Goal: Task Accomplishment & Management: Manage account settings

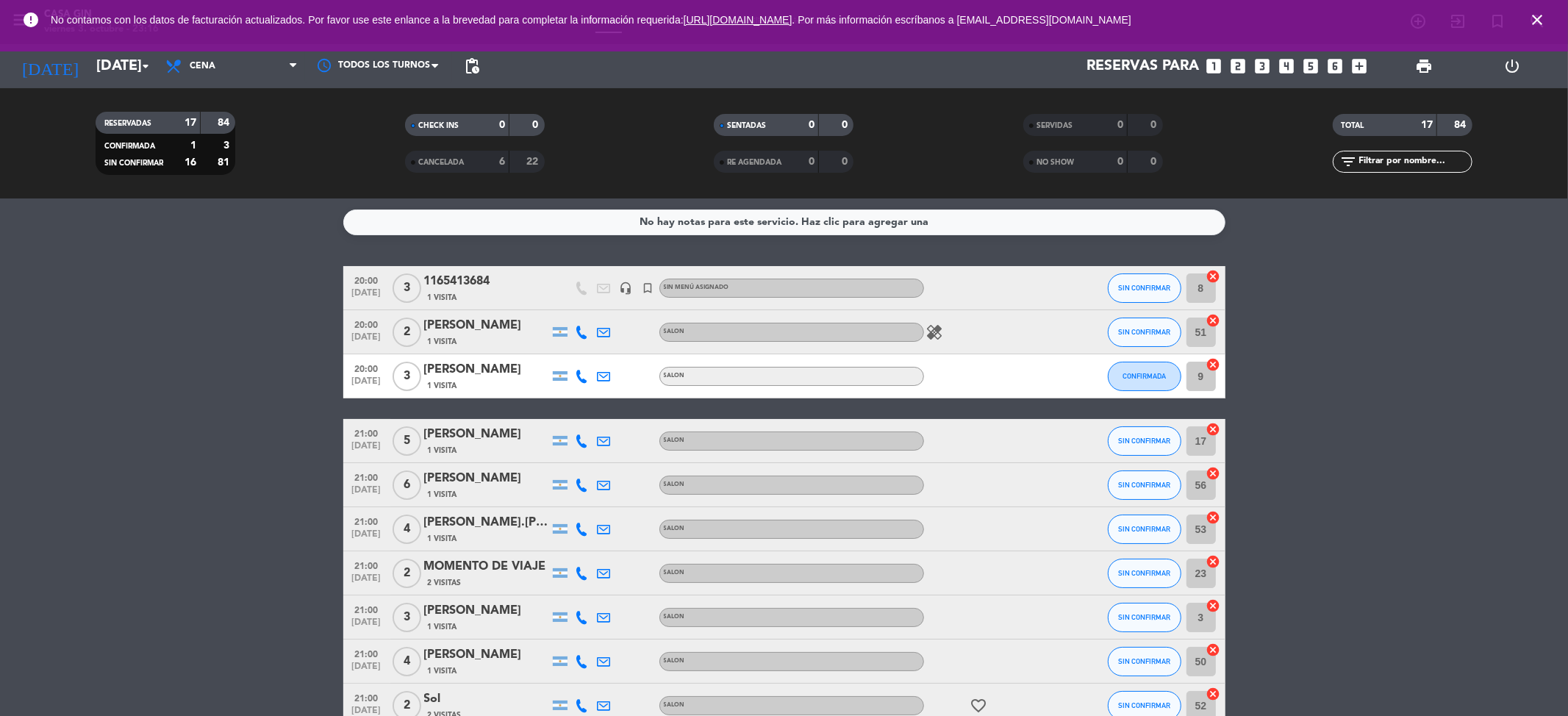
scroll to position [454, 0]
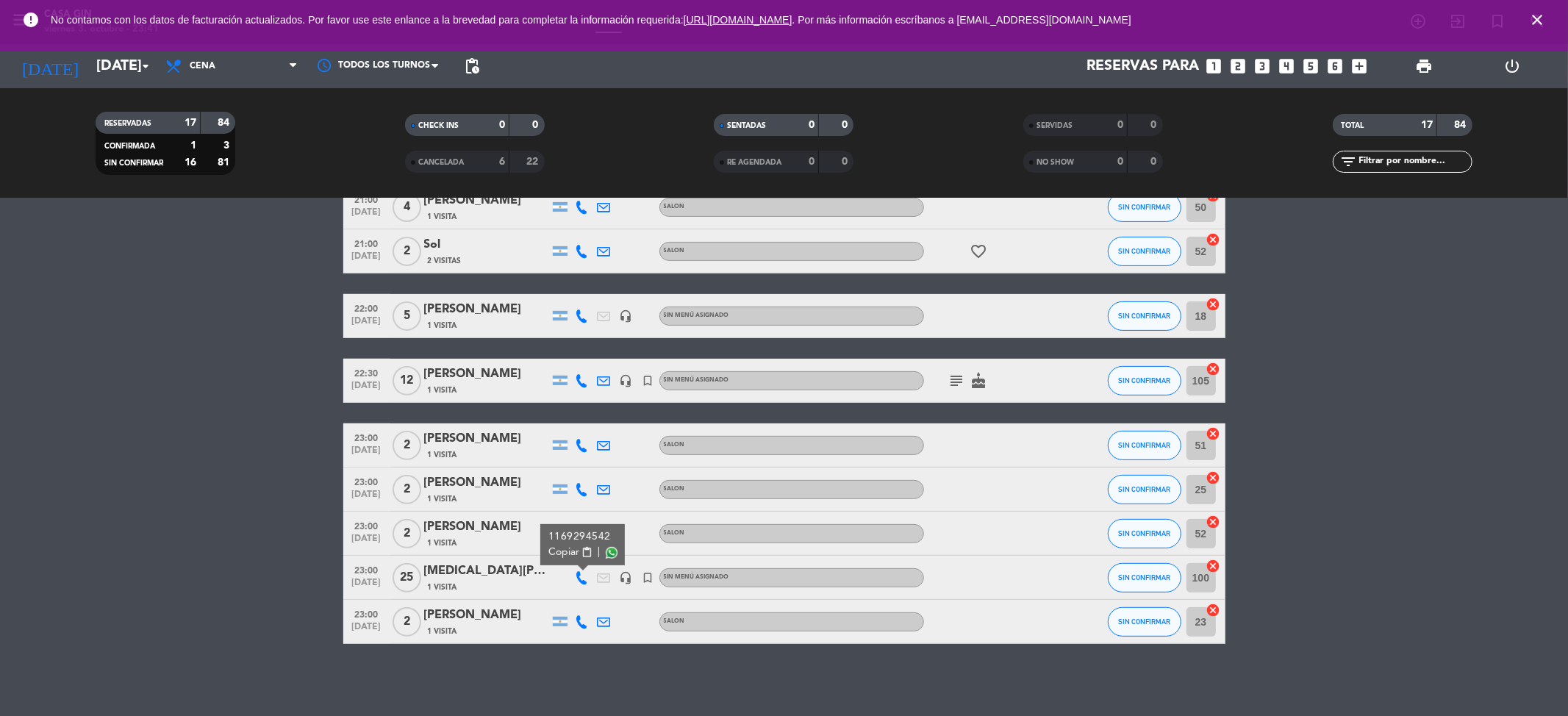
click at [1531, 27] on icon "close" at bounding box center [1537, 19] width 18 height 18
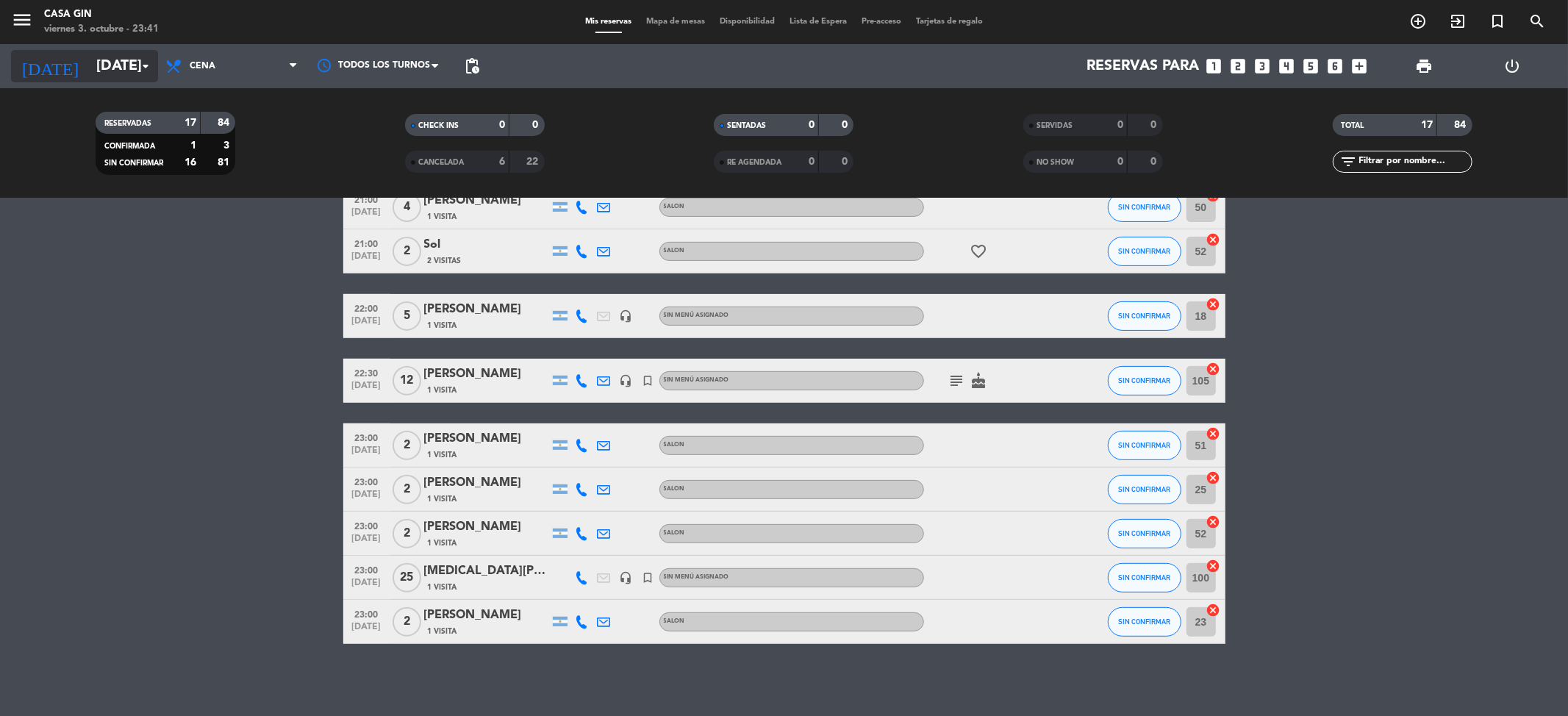
click at [125, 63] on input "[DATE]" at bounding box center [182, 65] width 187 height 33
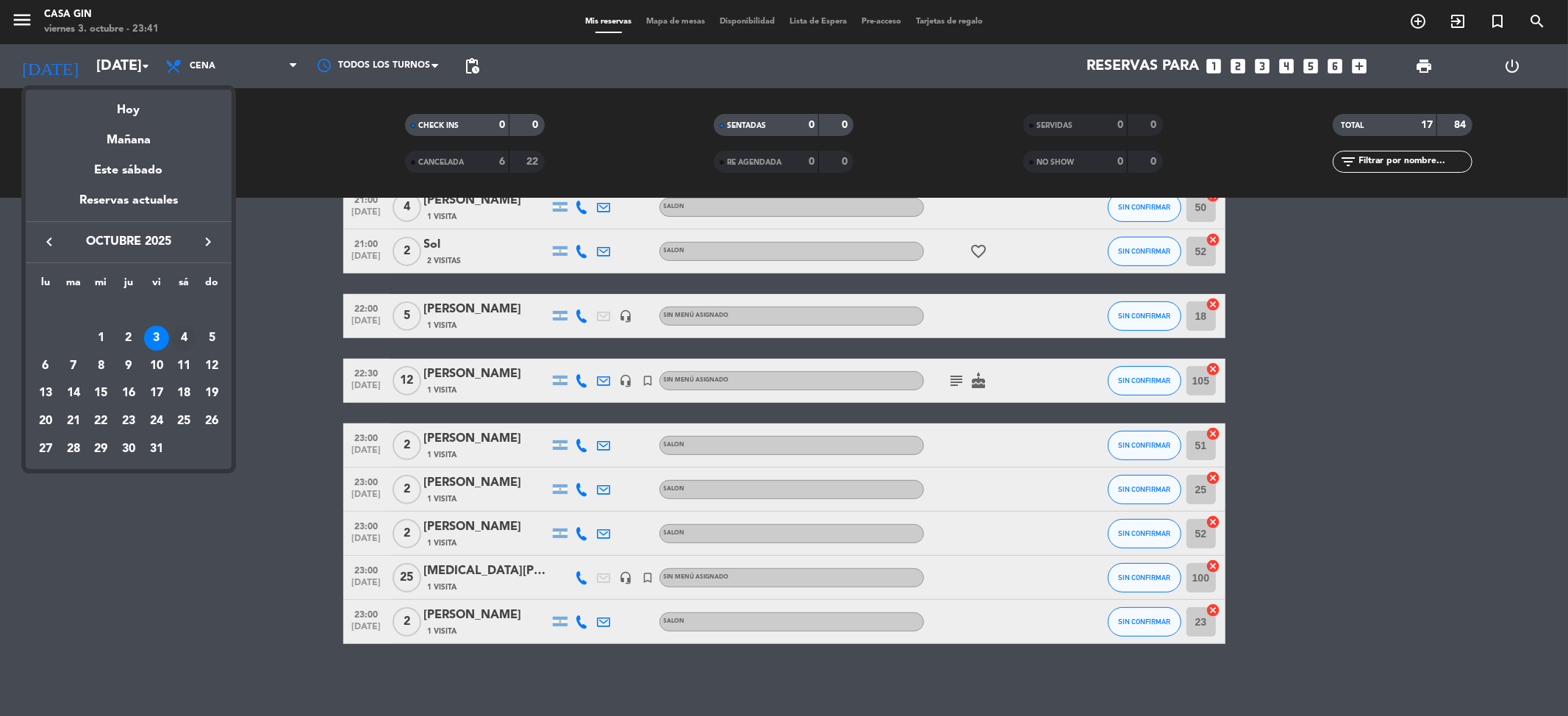
click at [177, 335] on div "4" at bounding box center [183, 338] width 25 height 25
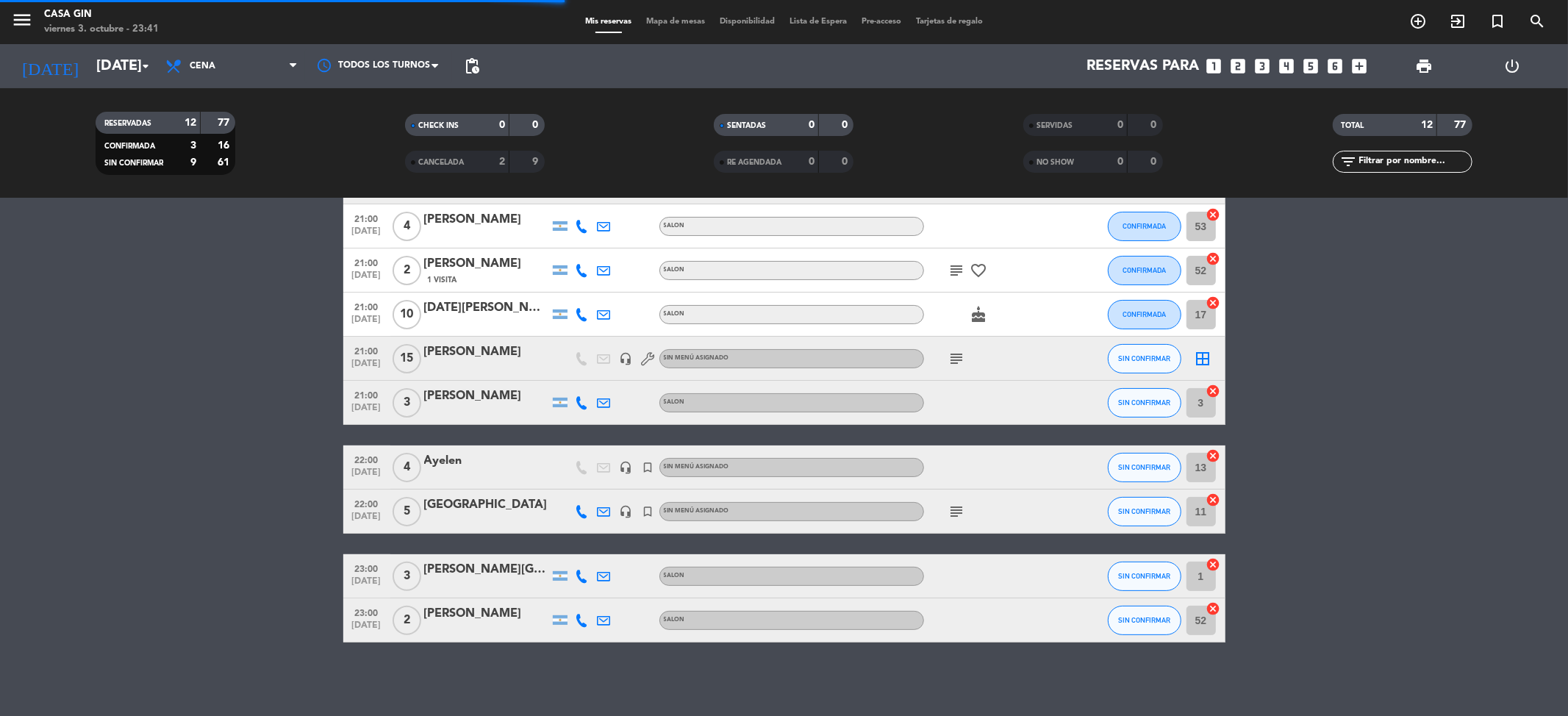
scroll to position [234, 0]
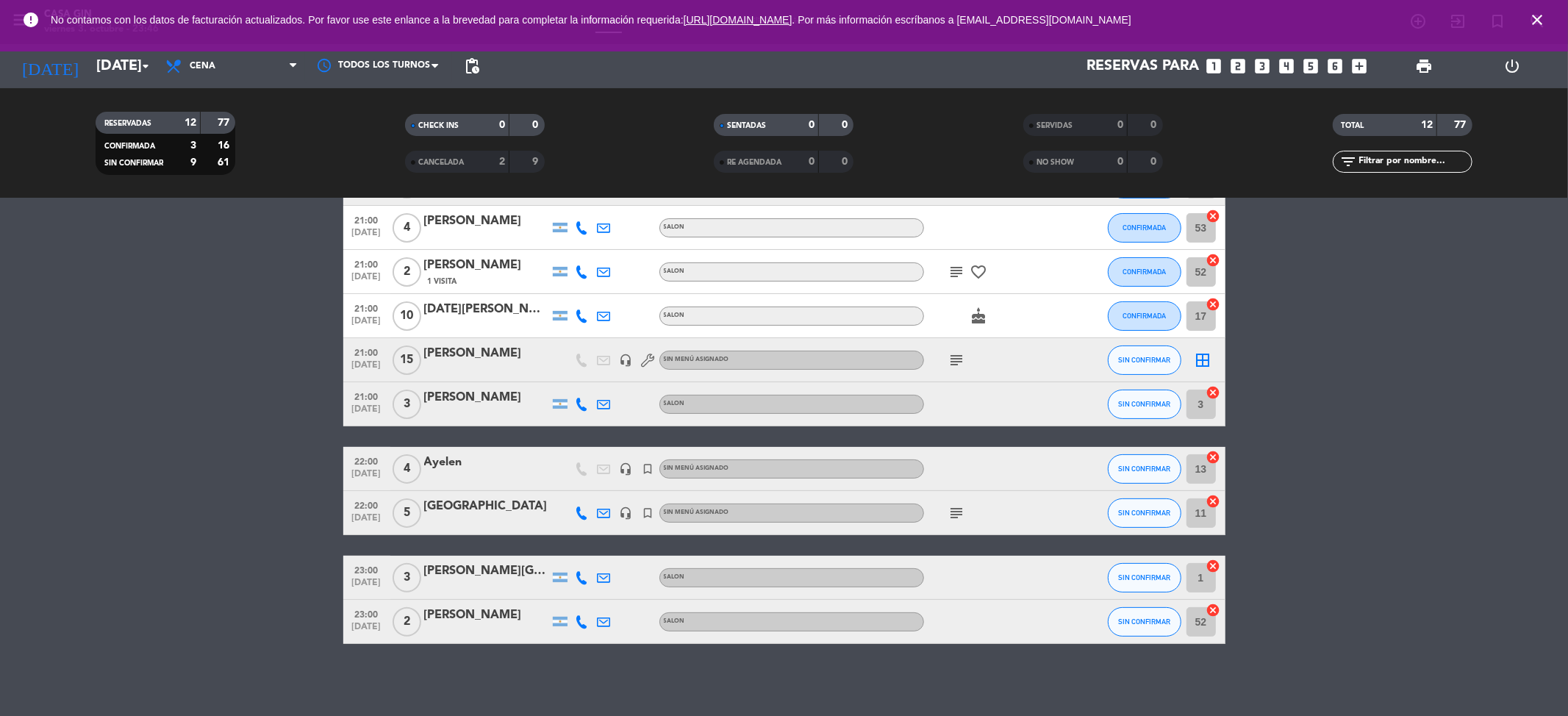
click at [1528, 13] on icon "close" at bounding box center [1537, 19] width 18 height 18
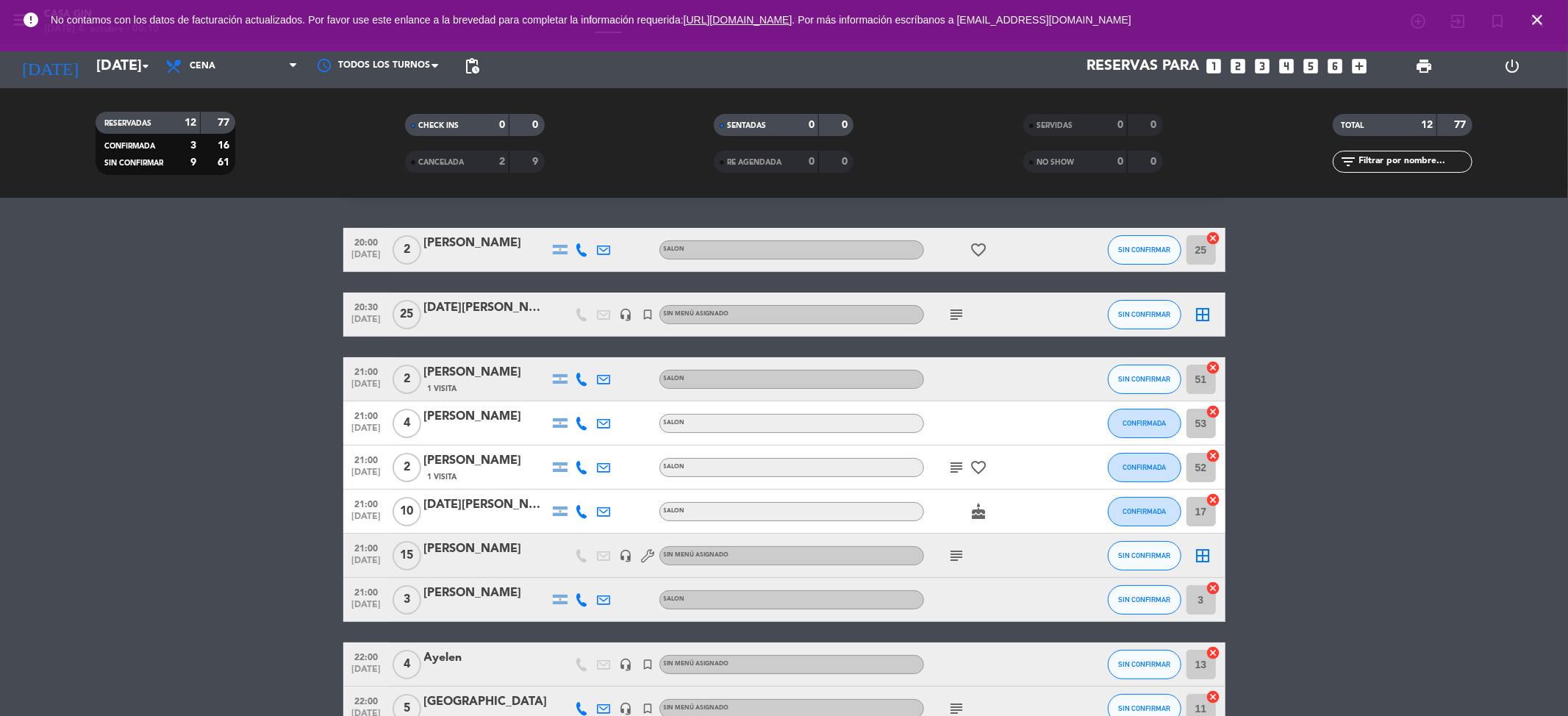
scroll to position [0, 0]
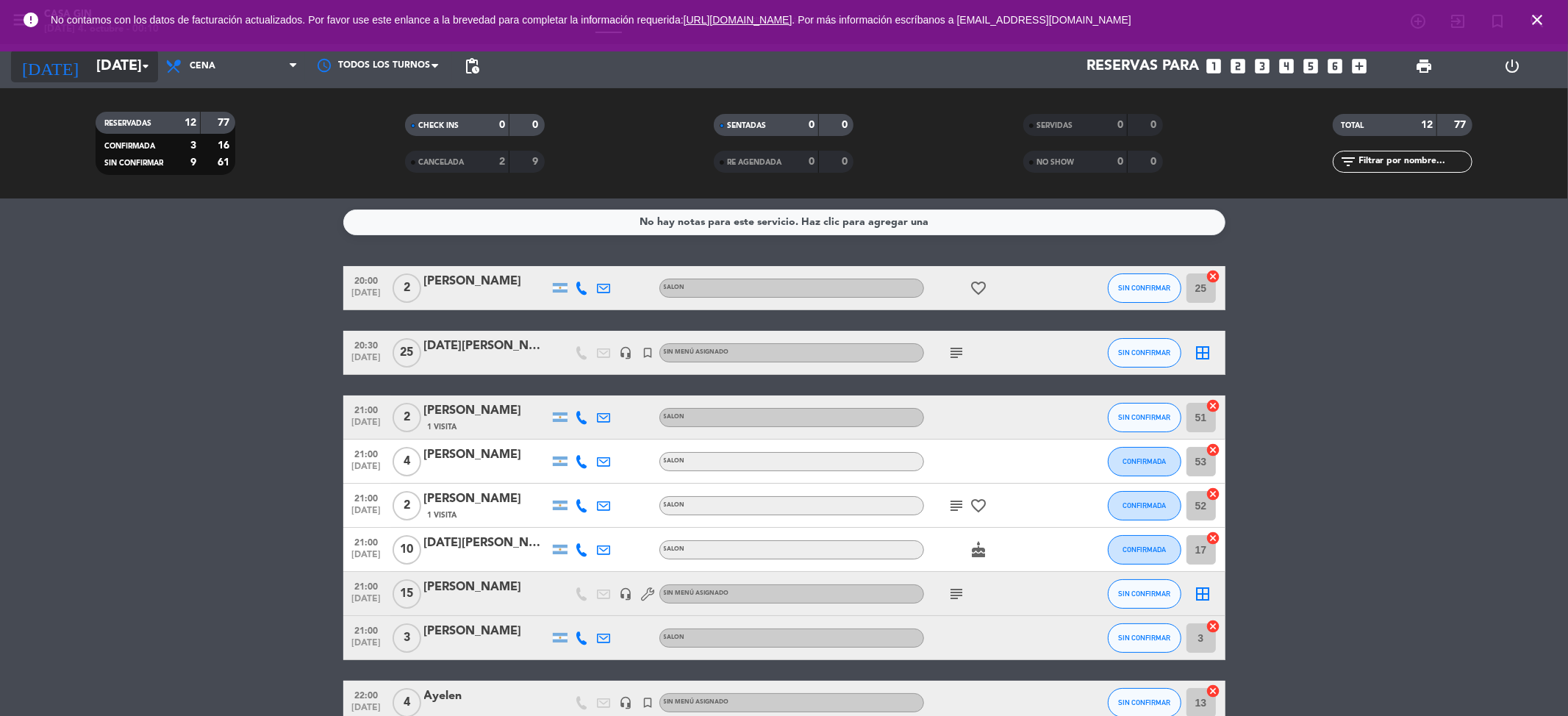
click at [118, 63] on input "[DATE]" at bounding box center [182, 65] width 187 height 33
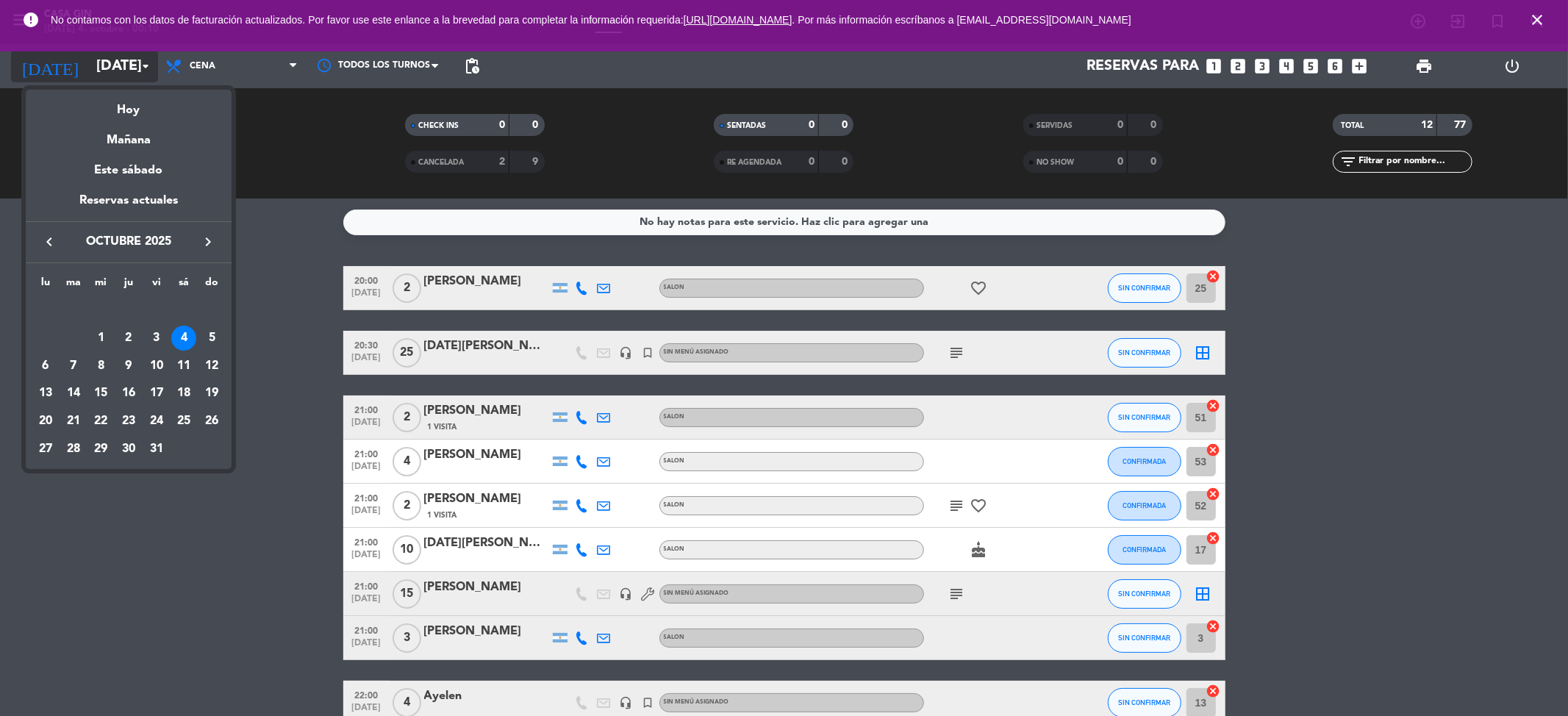
click at [118, 63] on div at bounding box center [784, 358] width 1568 height 716
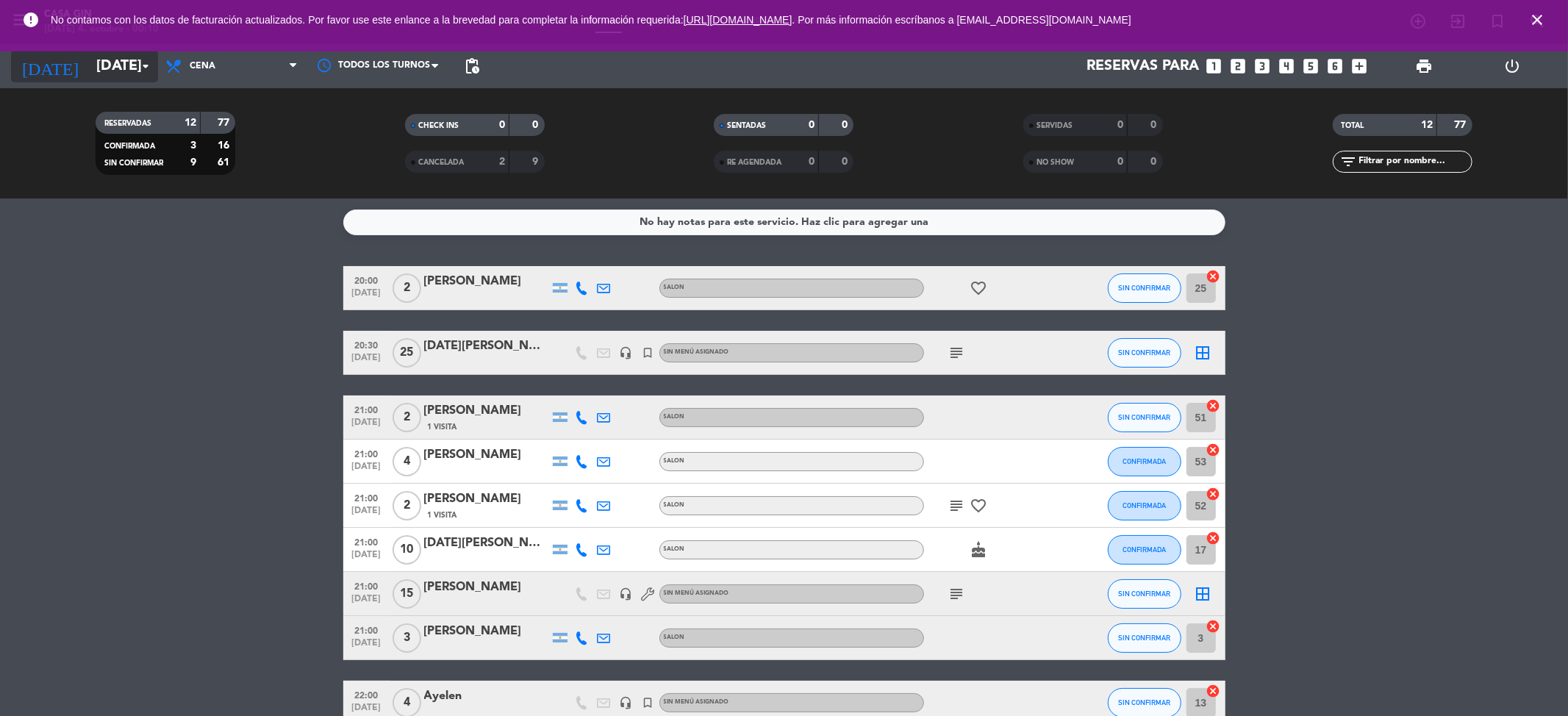
click at [118, 63] on input "[DATE]" at bounding box center [182, 65] width 187 height 33
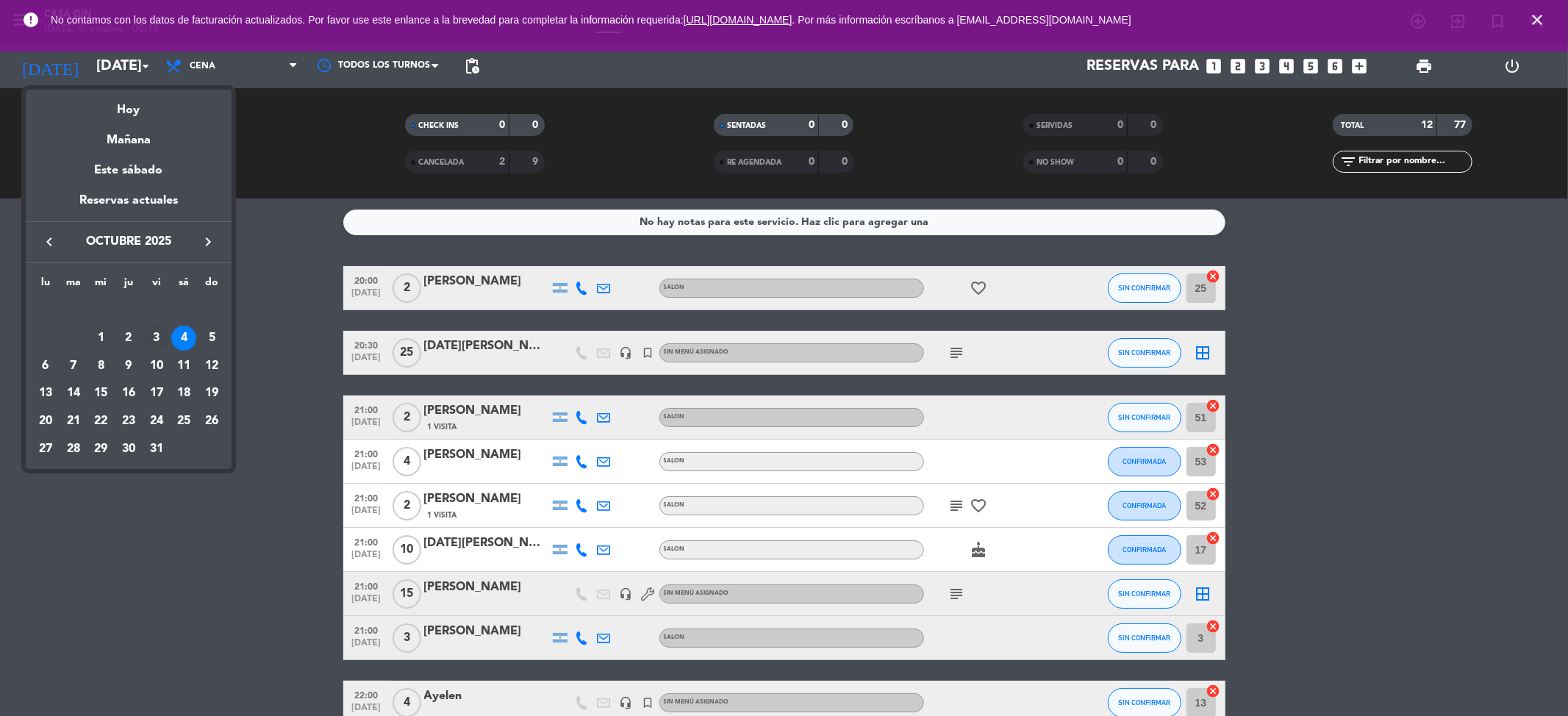
click at [154, 338] on div "3" at bounding box center [157, 338] width 25 height 25
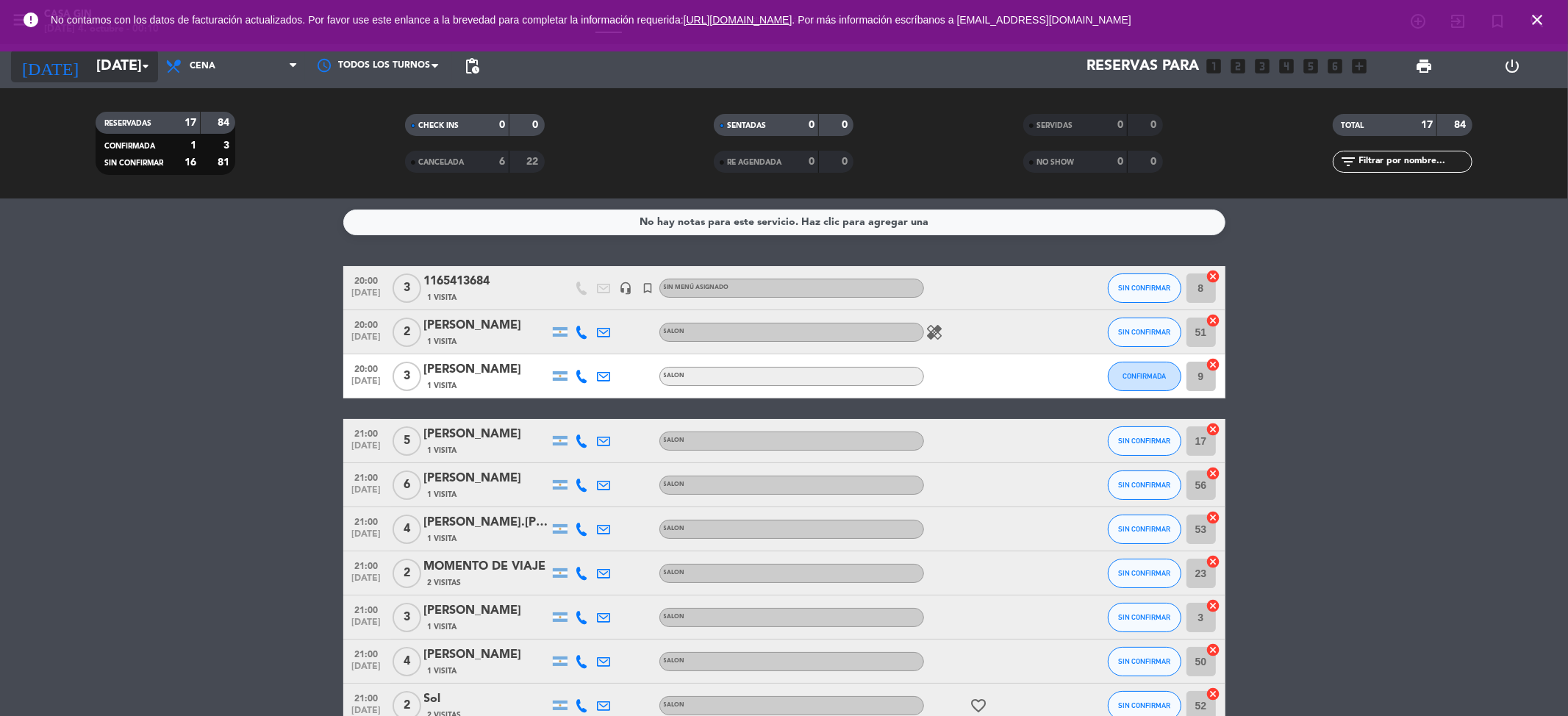
click at [133, 62] on input "[DATE]" at bounding box center [182, 65] width 187 height 33
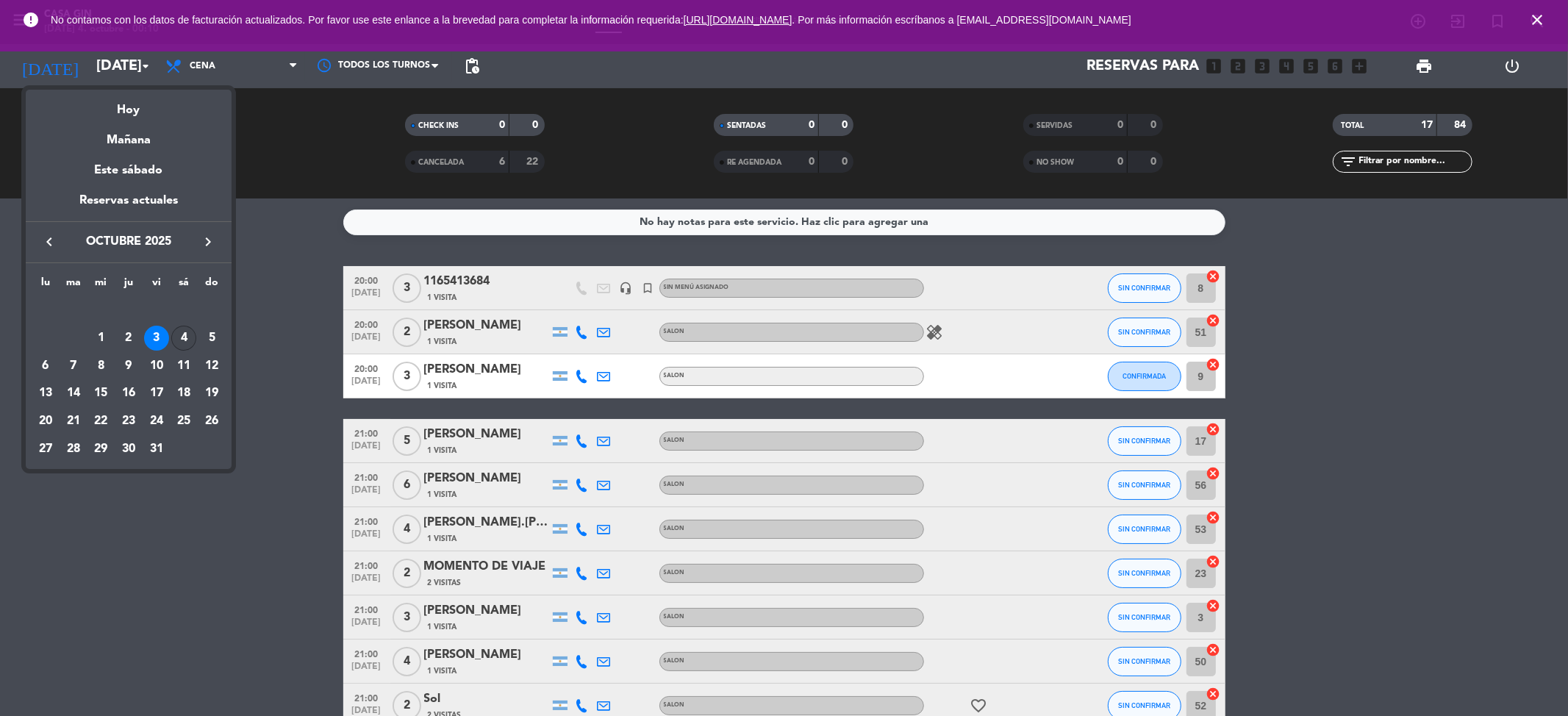
click at [185, 342] on div "4" at bounding box center [183, 338] width 25 height 25
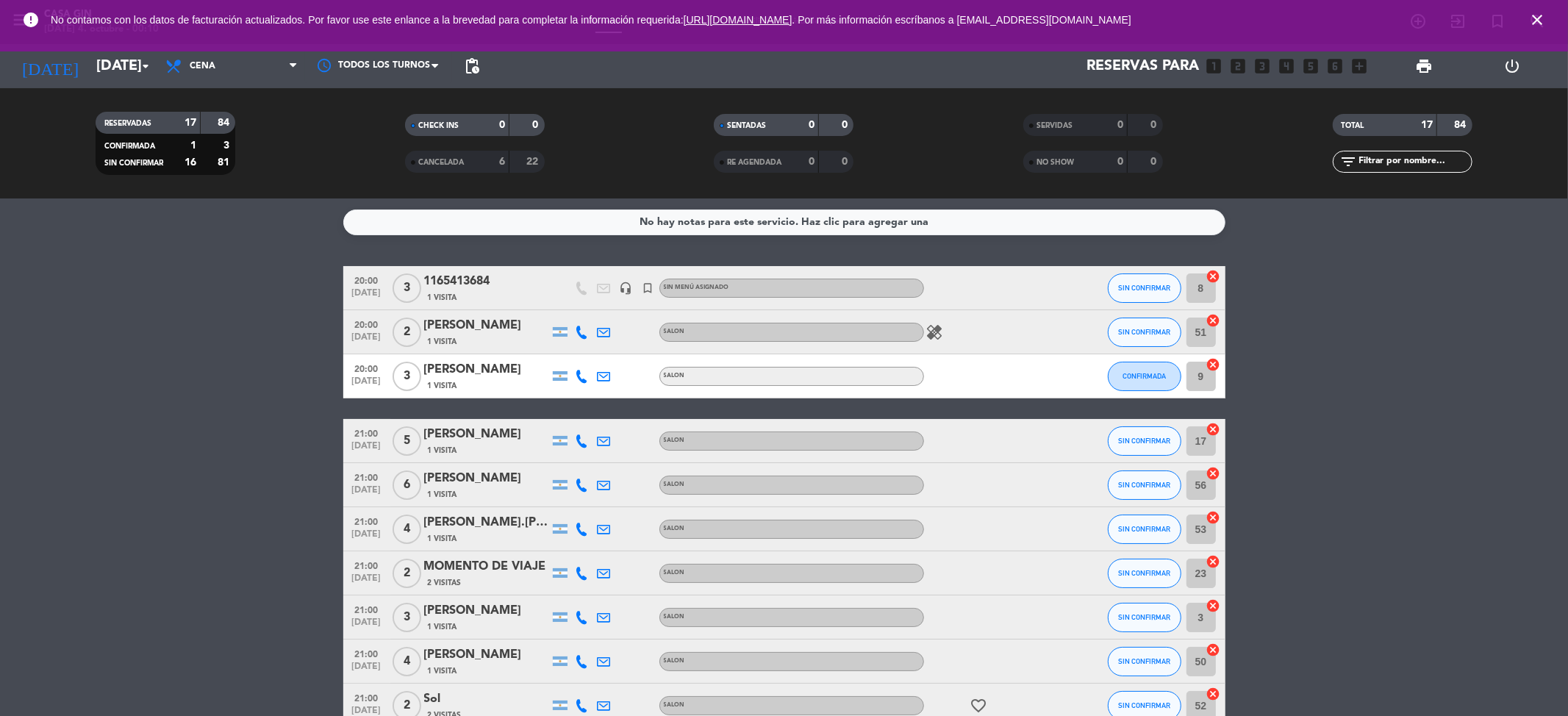
type input "[DATE]"
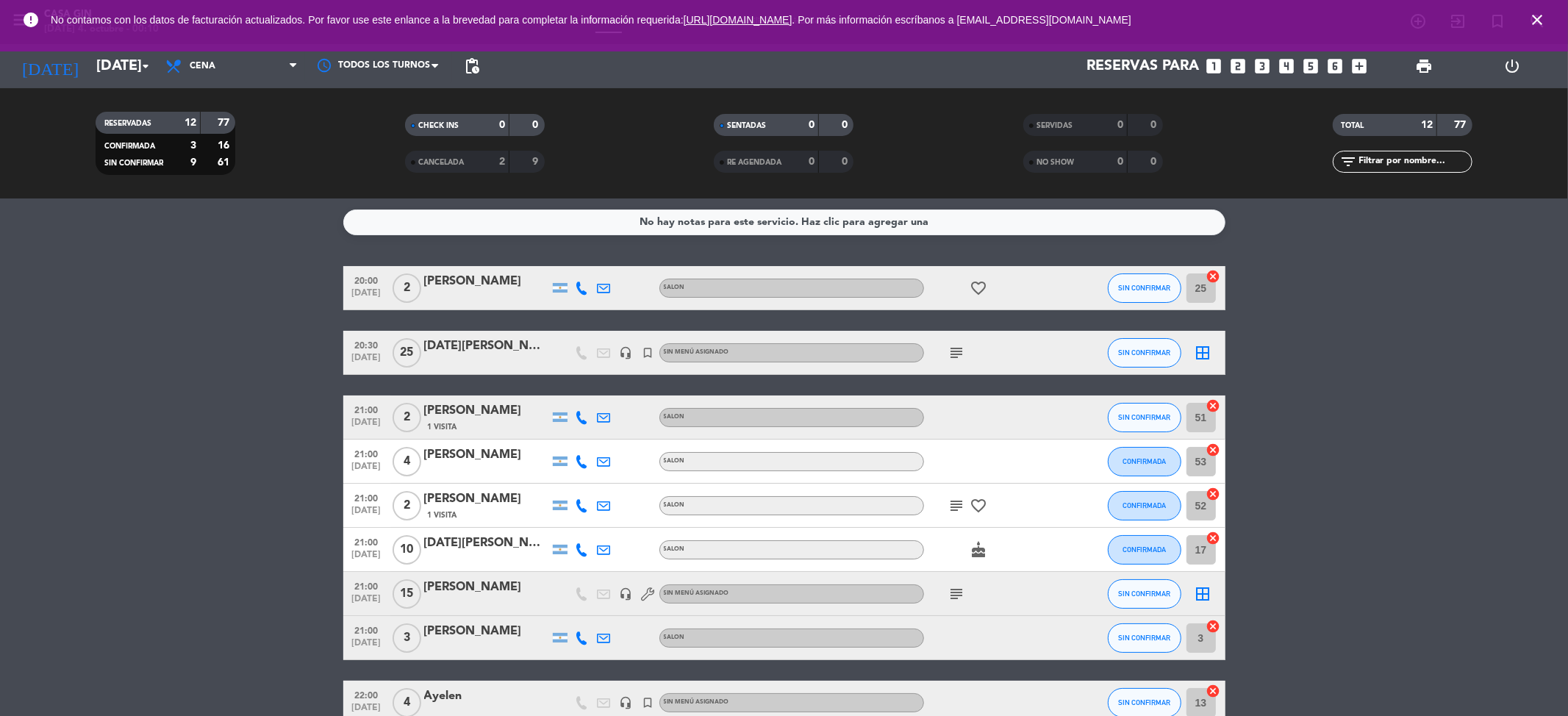
click at [953, 589] on icon "subject" at bounding box center [957, 594] width 18 height 18
click at [491, 585] on div "[PERSON_NAME]" at bounding box center [486, 588] width 125 height 19
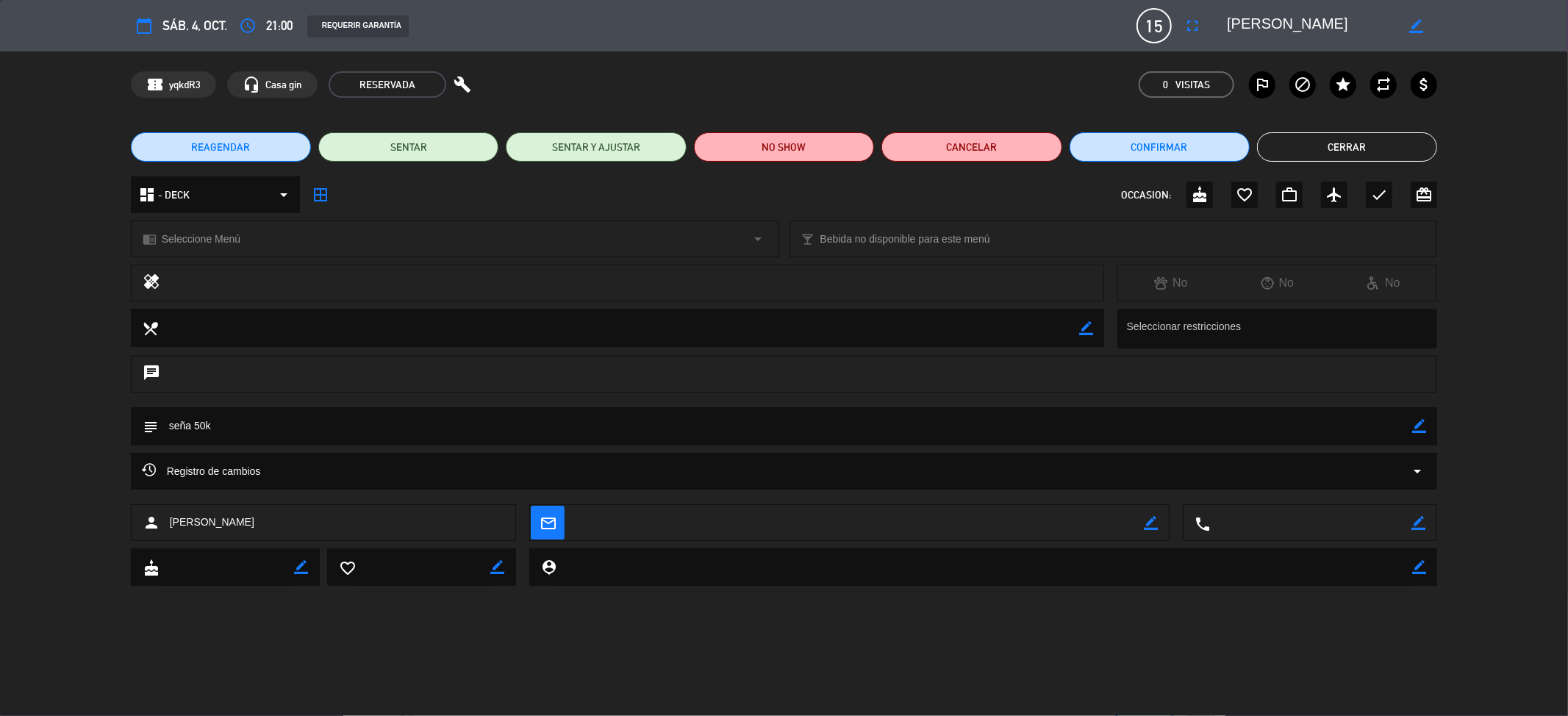
click at [1420, 435] on div "border_color" at bounding box center [1419, 426] width 14 height 38
click at [1420, 427] on icon "border_color" at bounding box center [1419, 426] width 14 height 14
click at [481, 430] on textarea at bounding box center [785, 426] width 1255 height 37
type textarea "seña 50k Tapas x 15"
click at [1425, 423] on icon at bounding box center [1419, 426] width 14 height 14
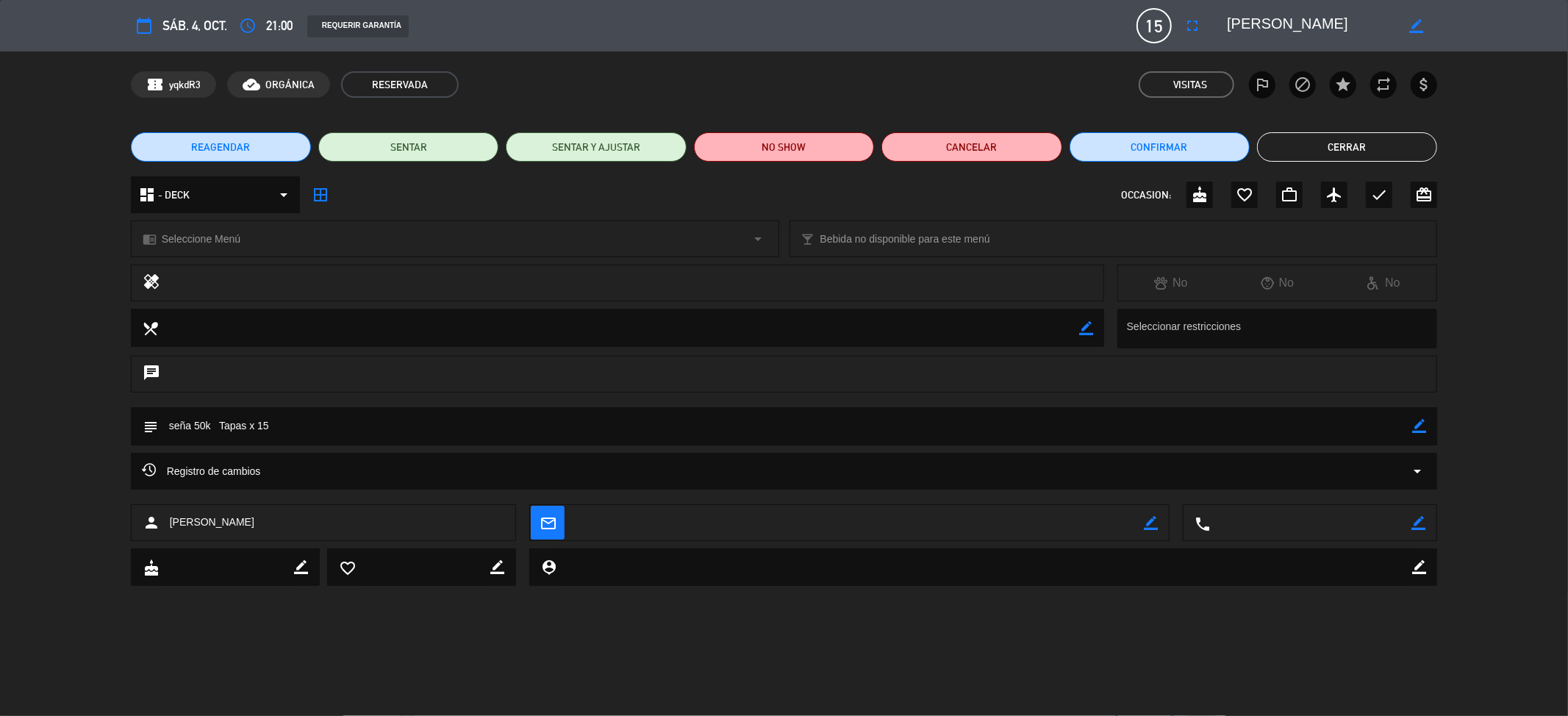
click at [1350, 140] on button "Cerrar" at bounding box center [1347, 146] width 180 height 29
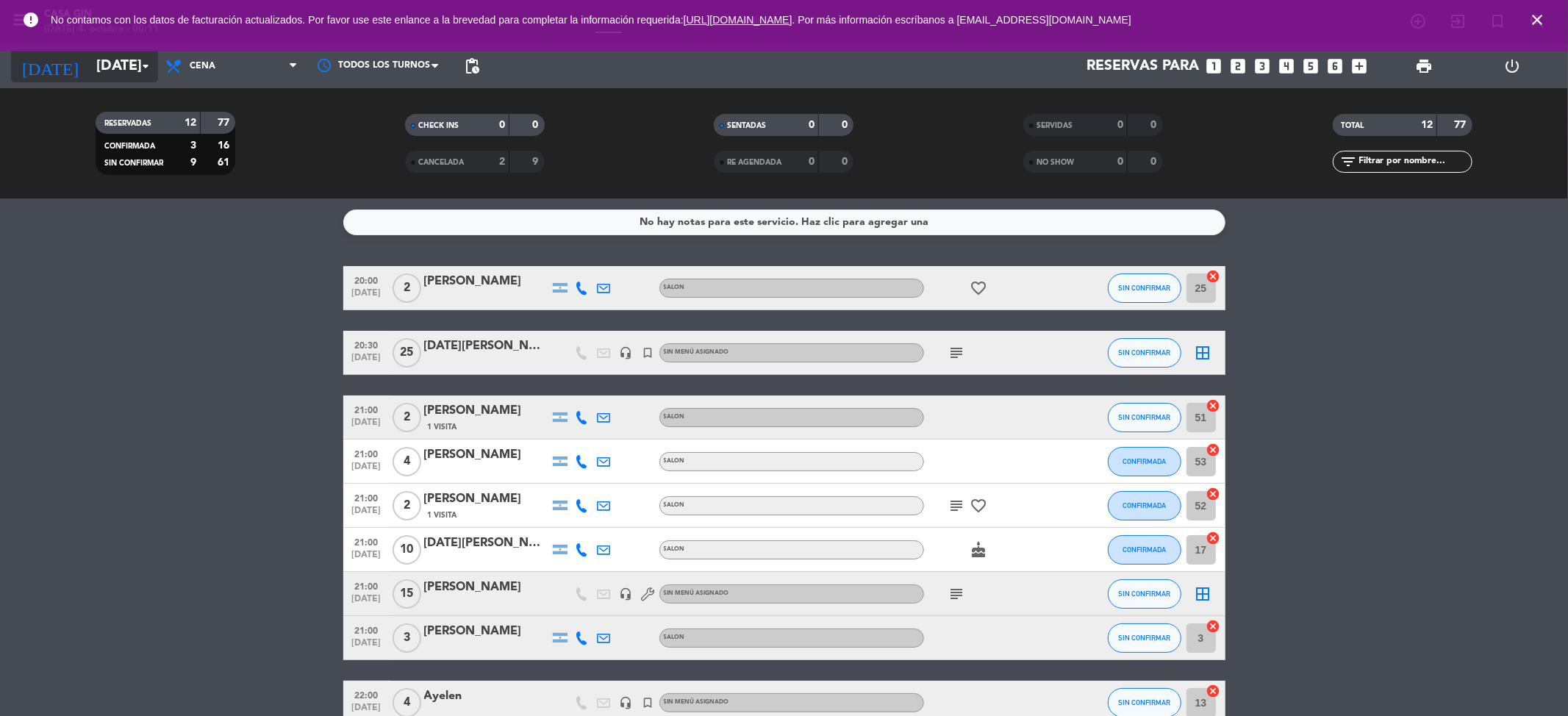
click at [115, 57] on input "[DATE]" at bounding box center [182, 65] width 187 height 33
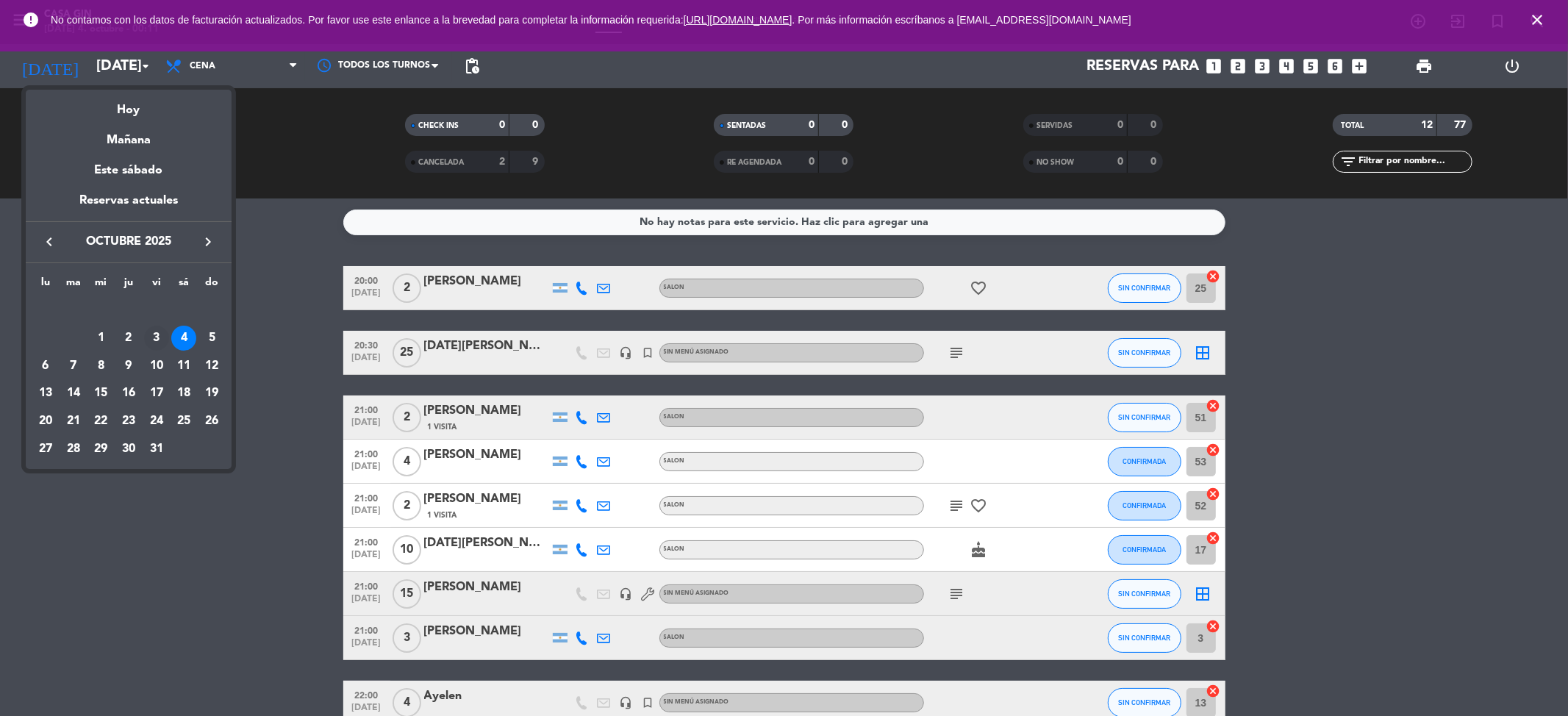
click at [158, 331] on div "3" at bounding box center [157, 338] width 25 height 25
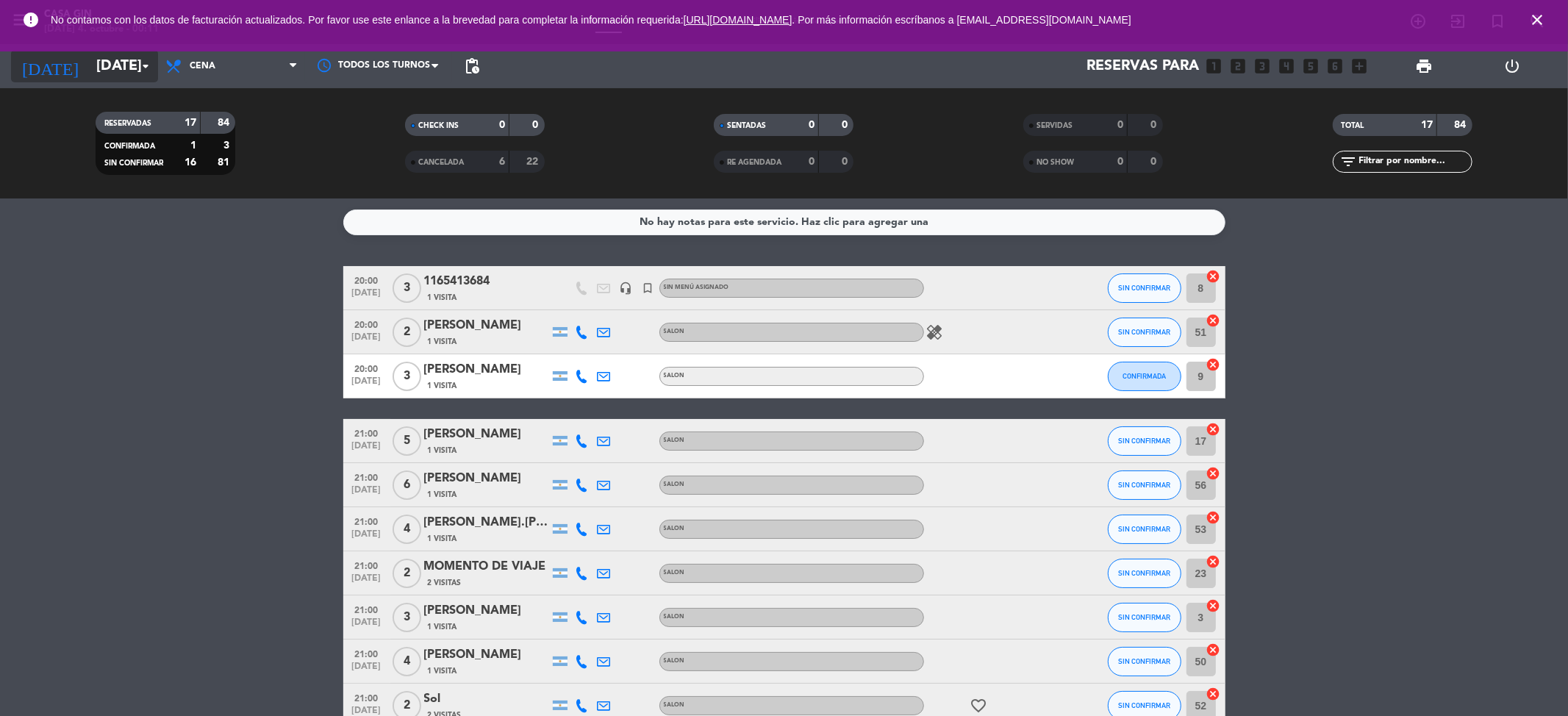
click at [115, 63] on input "[DATE]" at bounding box center [182, 65] width 187 height 33
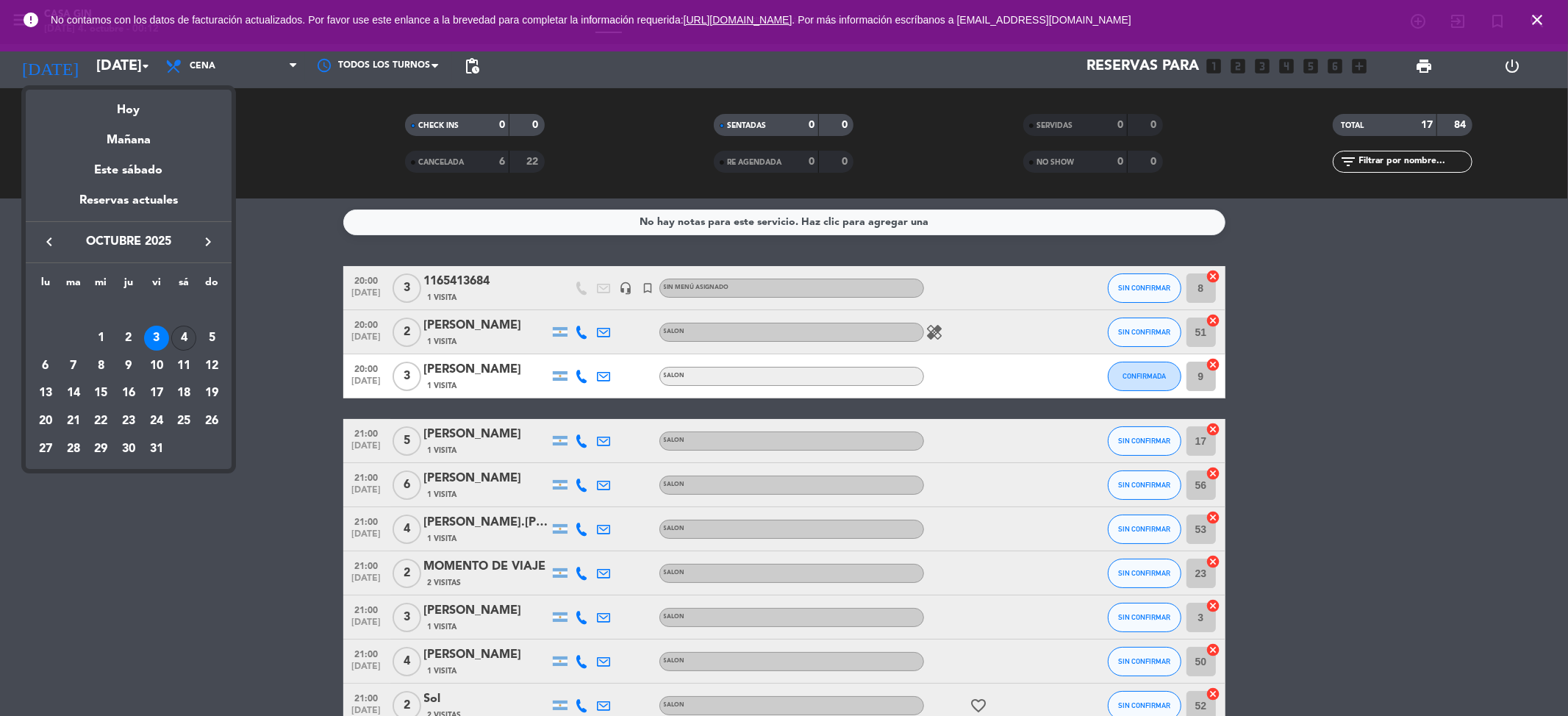
click at [189, 329] on div "4" at bounding box center [183, 338] width 25 height 25
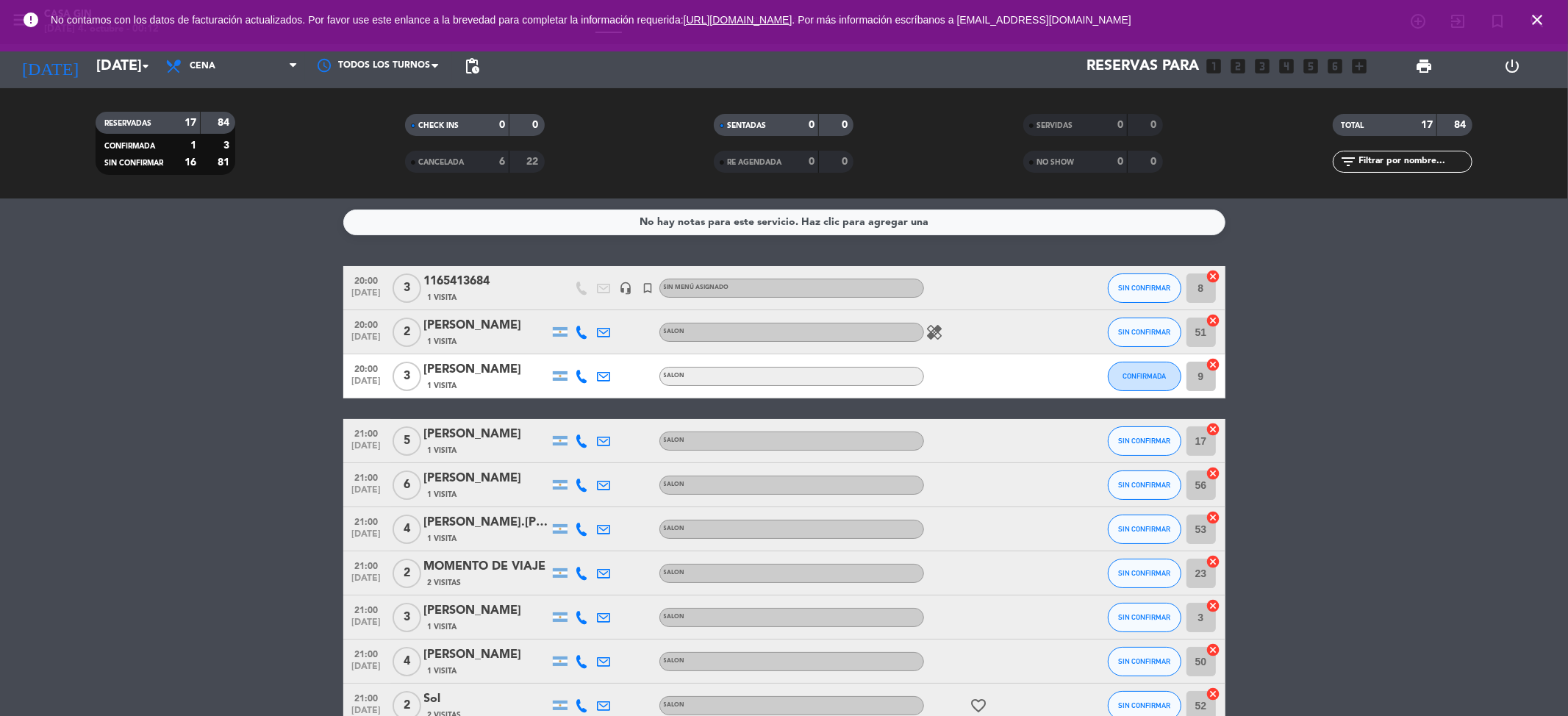
type input "[DATE]"
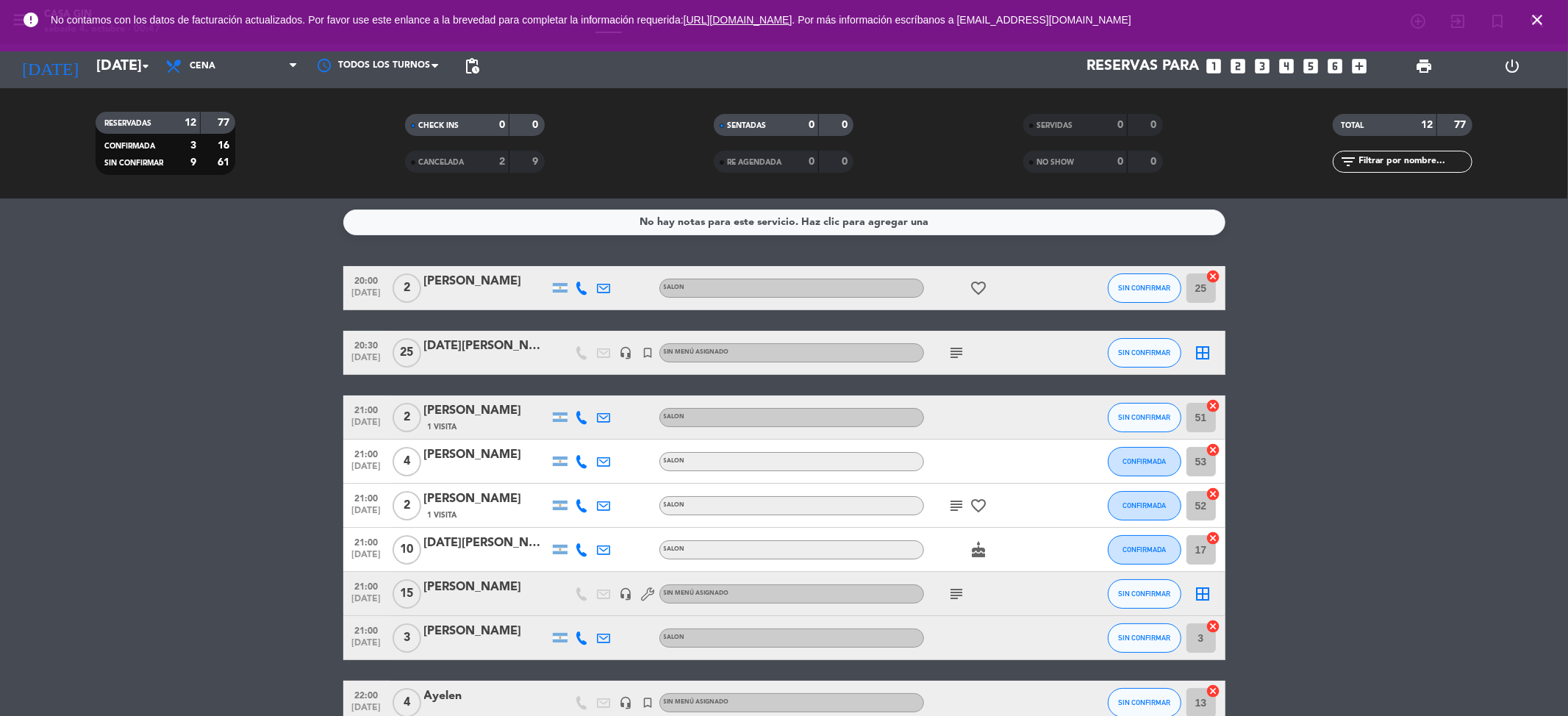
click at [1539, 31] on span "close" at bounding box center [1537, 19] width 40 height 40
click at [1533, 21] on icon "close" at bounding box center [1537, 19] width 18 height 18
click at [481, 122] on div "0" at bounding box center [490, 125] width 29 height 17
click at [475, 63] on span "pending_actions" at bounding box center [472, 66] width 18 height 18
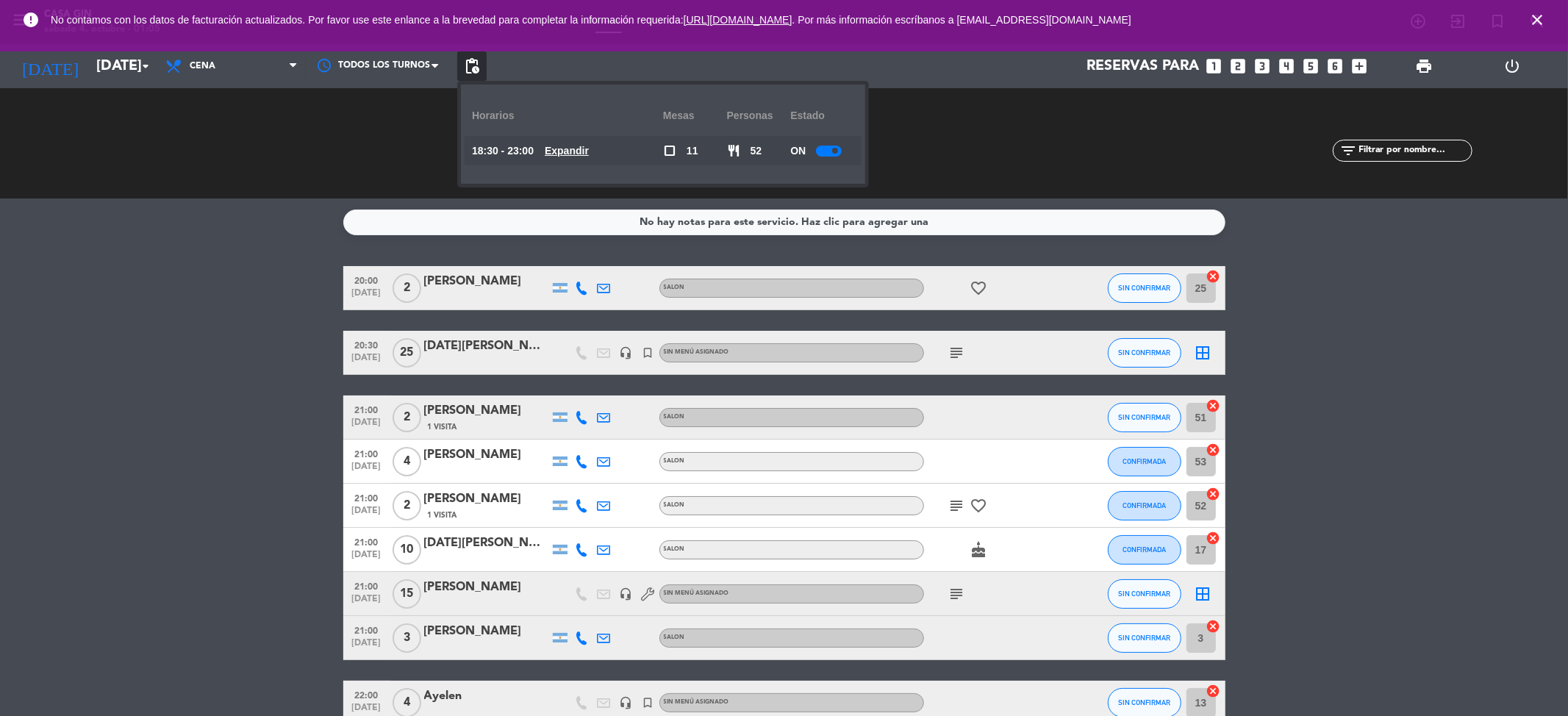
click at [589, 149] on u "Expandir" at bounding box center [567, 150] width 44 height 12
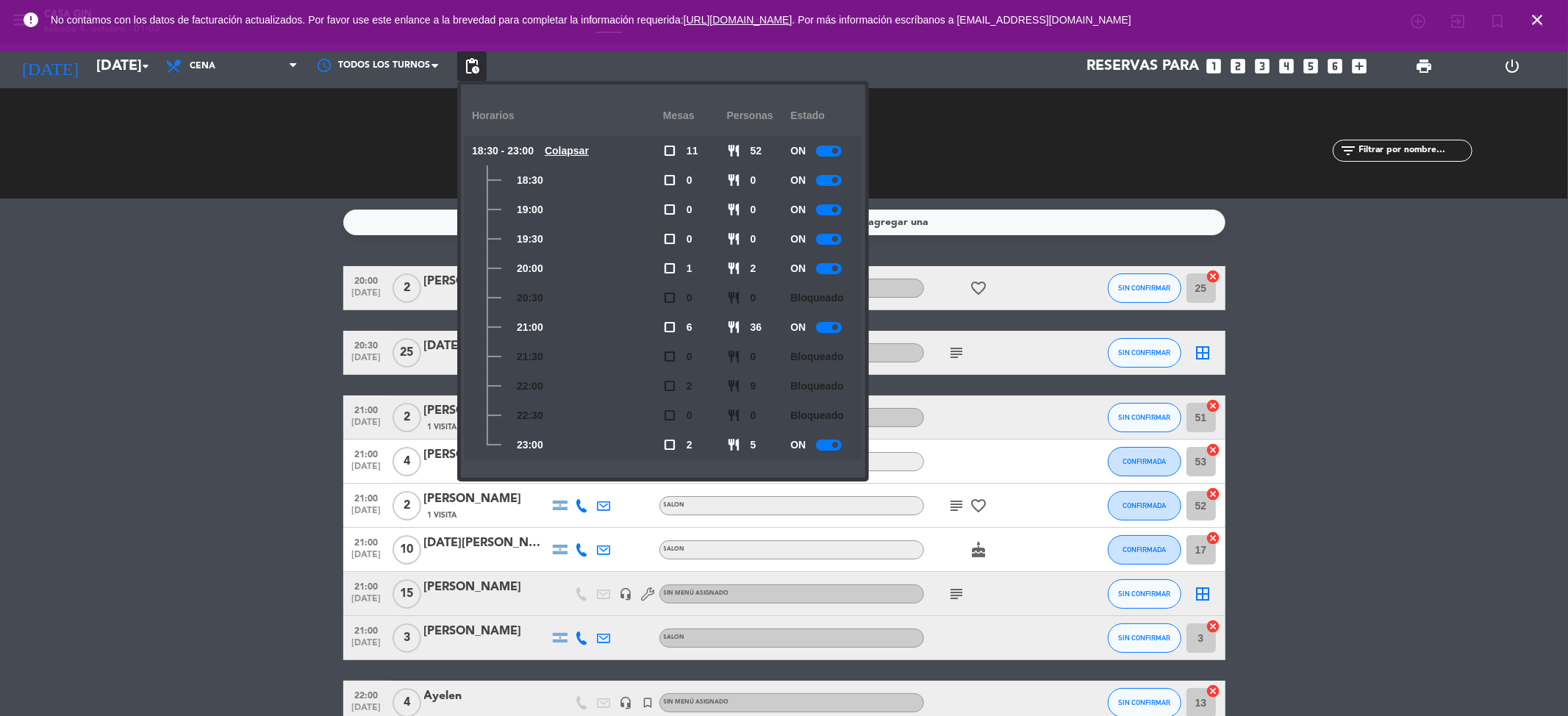
click at [483, 60] on span "pending_actions" at bounding box center [471, 65] width 29 height 29
click at [460, 58] on span "pending_actions" at bounding box center [471, 65] width 29 height 29
click at [357, 80] on div at bounding box center [379, 65] width 147 height 33
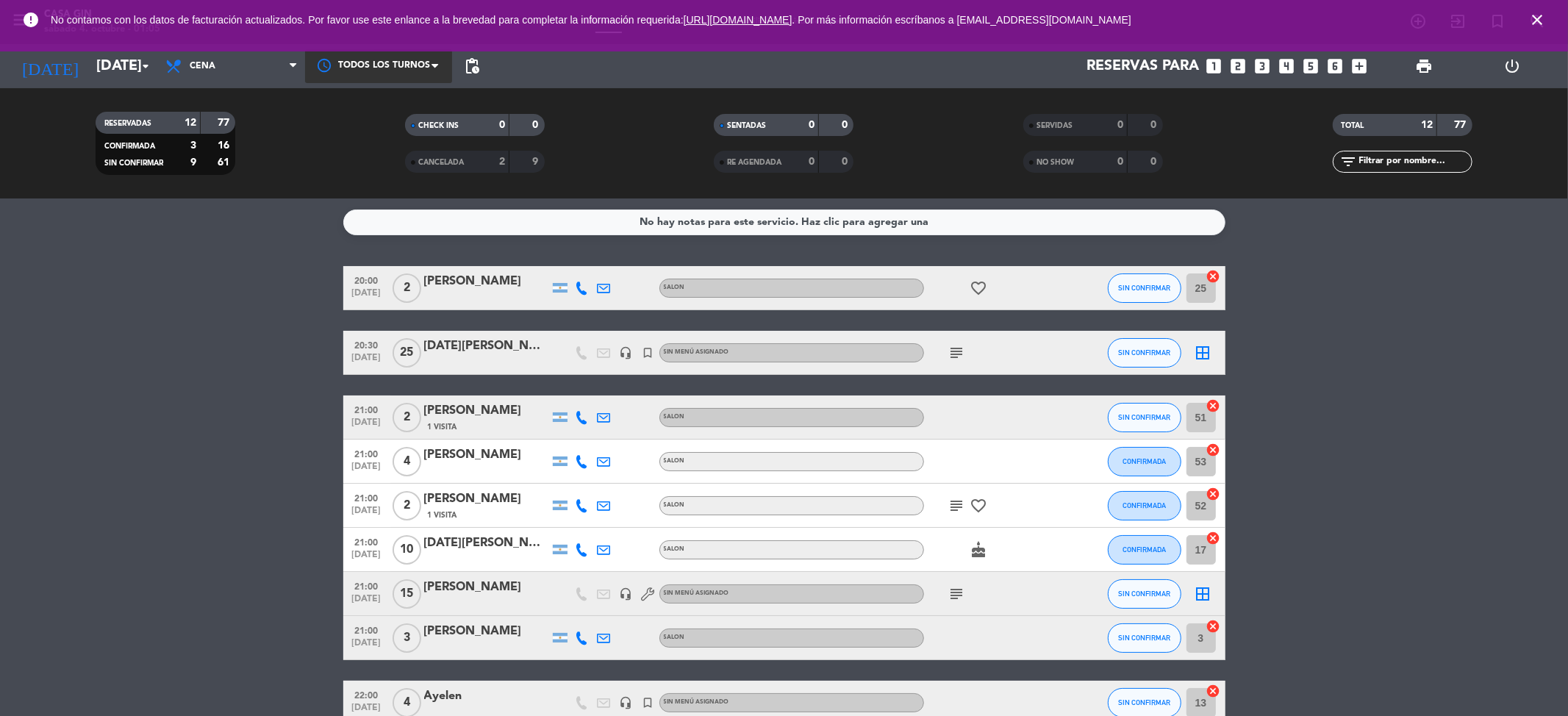
click at [357, 80] on div at bounding box center [379, 65] width 147 height 33
click at [468, 167] on div "CANCELADA" at bounding box center [443, 162] width 67 height 17
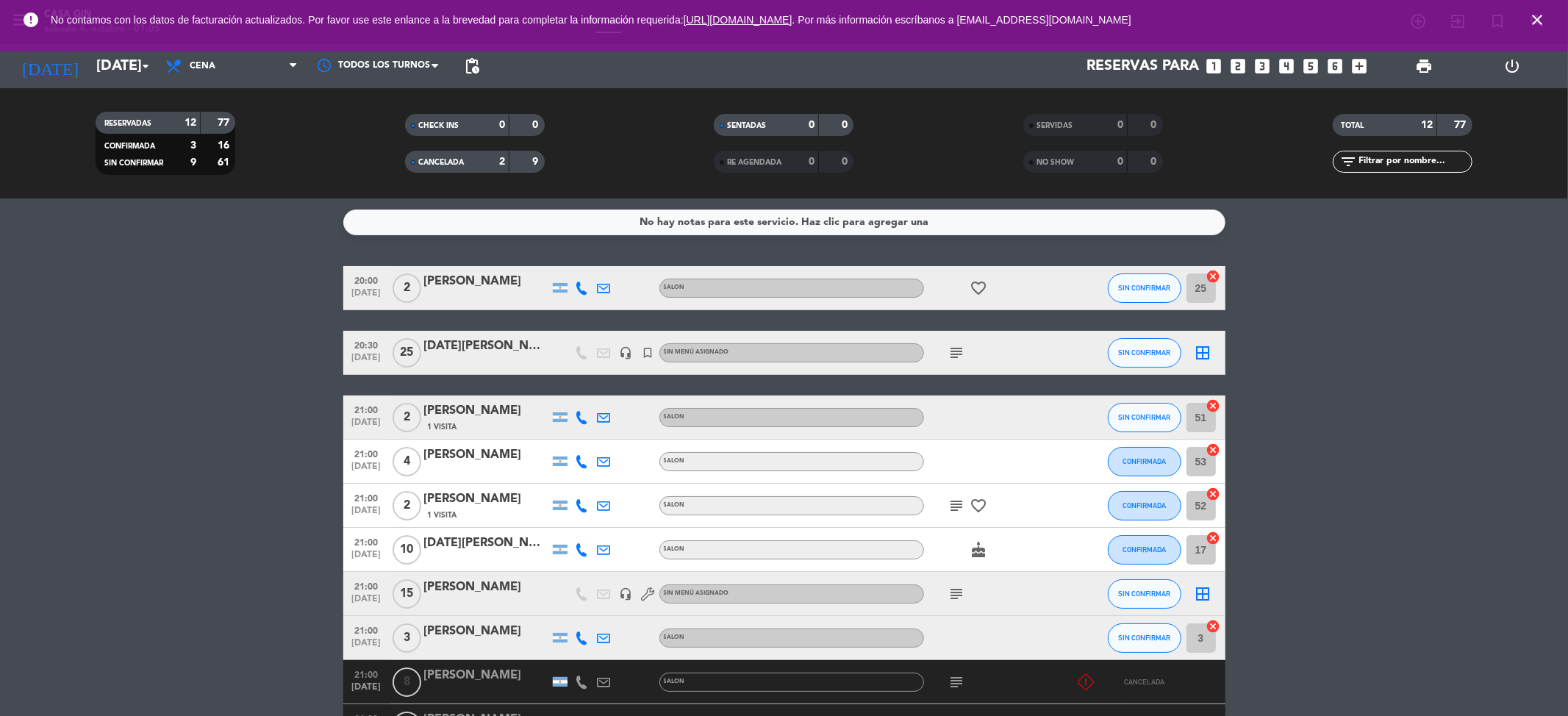
click at [468, 119] on div "CHECK INS" at bounding box center [443, 125] width 67 height 17
click at [106, 77] on input "[DATE]" at bounding box center [182, 65] width 187 height 33
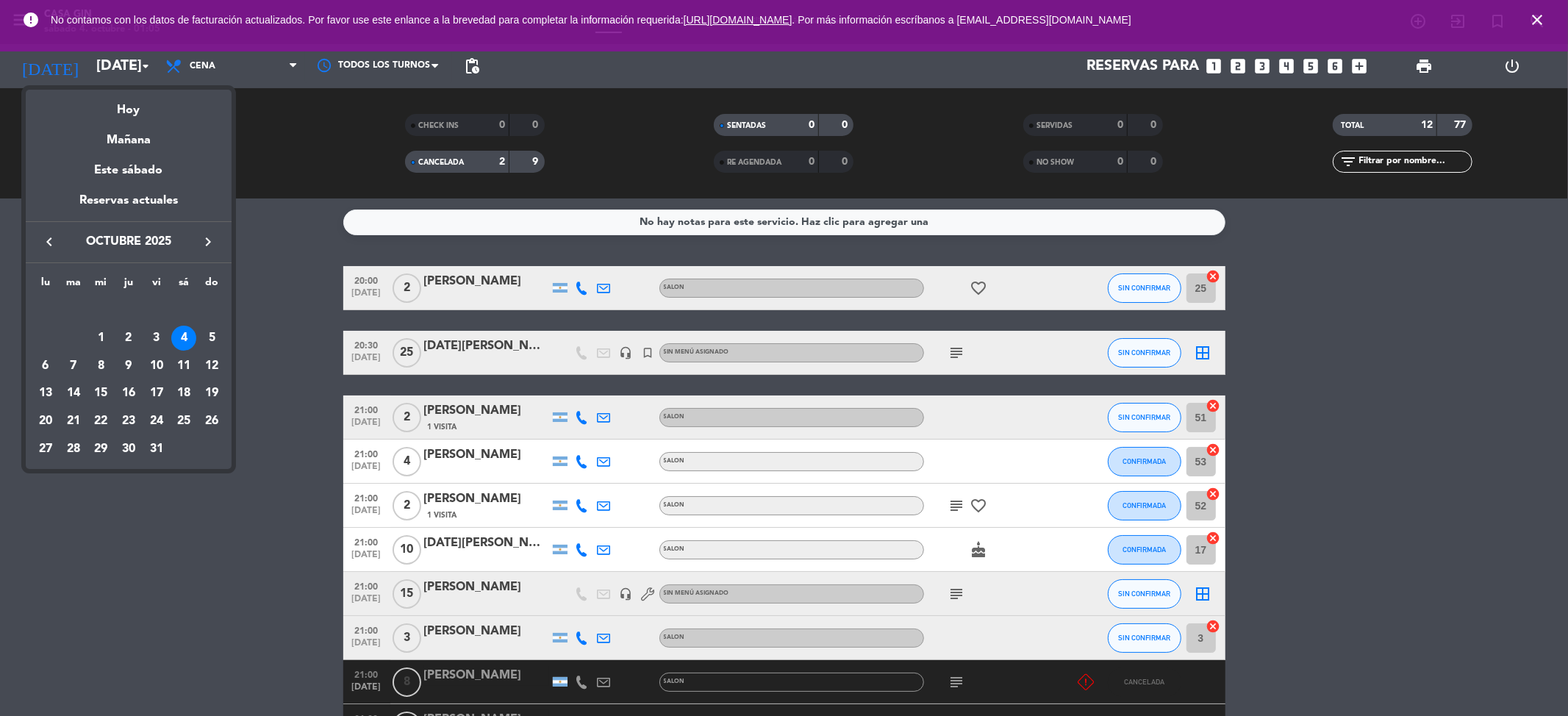
click at [189, 336] on div "4" at bounding box center [183, 338] width 25 height 25
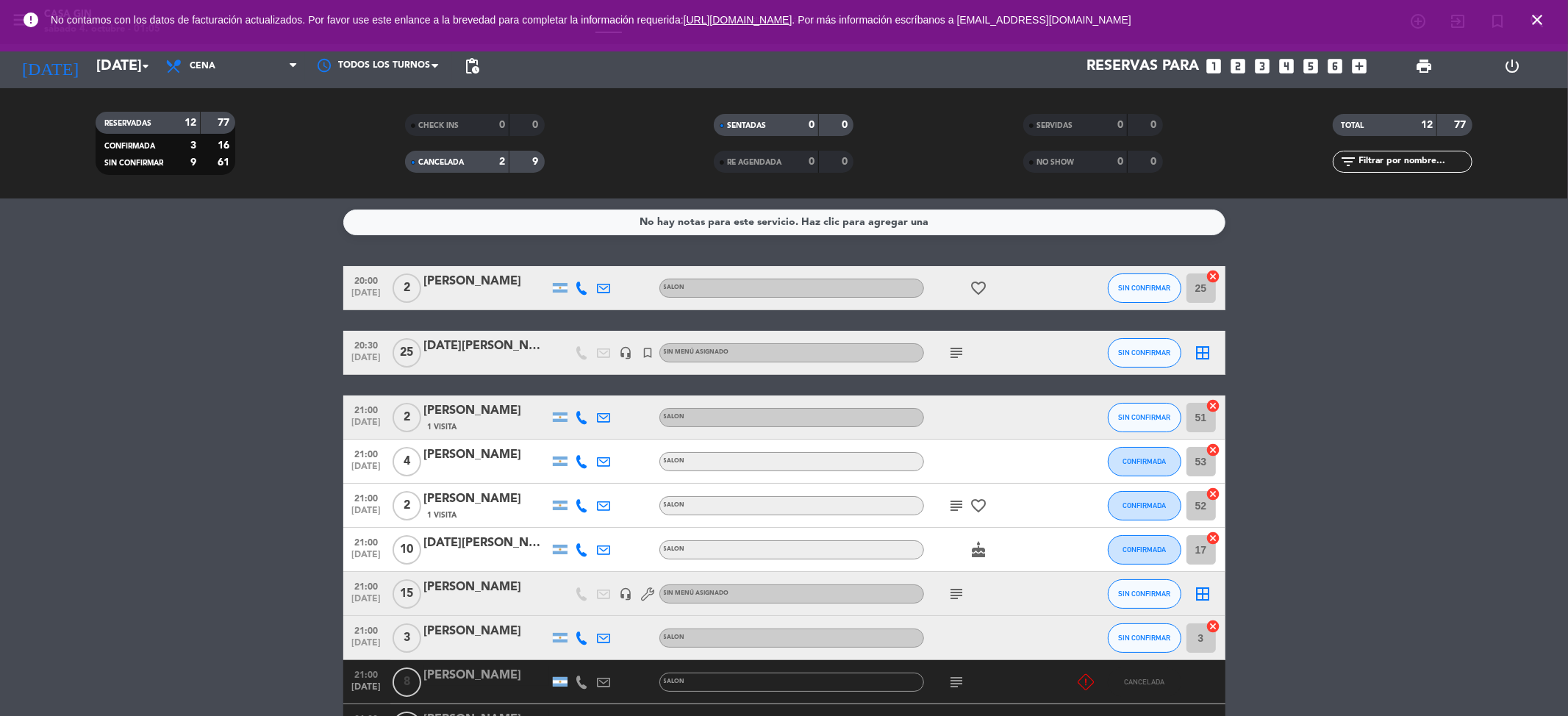
click at [243, 331] on bookings-row "20:00 [DATE] 2 [PERSON_NAME] SALON favorite_border SIN CONFIRMAR 25 cancel 20:3…" at bounding box center [784, 616] width 1568 height 699
click at [951, 353] on icon "subject" at bounding box center [957, 353] width 18 height 18
click at [436, 124] on span "CHECK INS" at bounding box center [438, 126] width 41 height 7
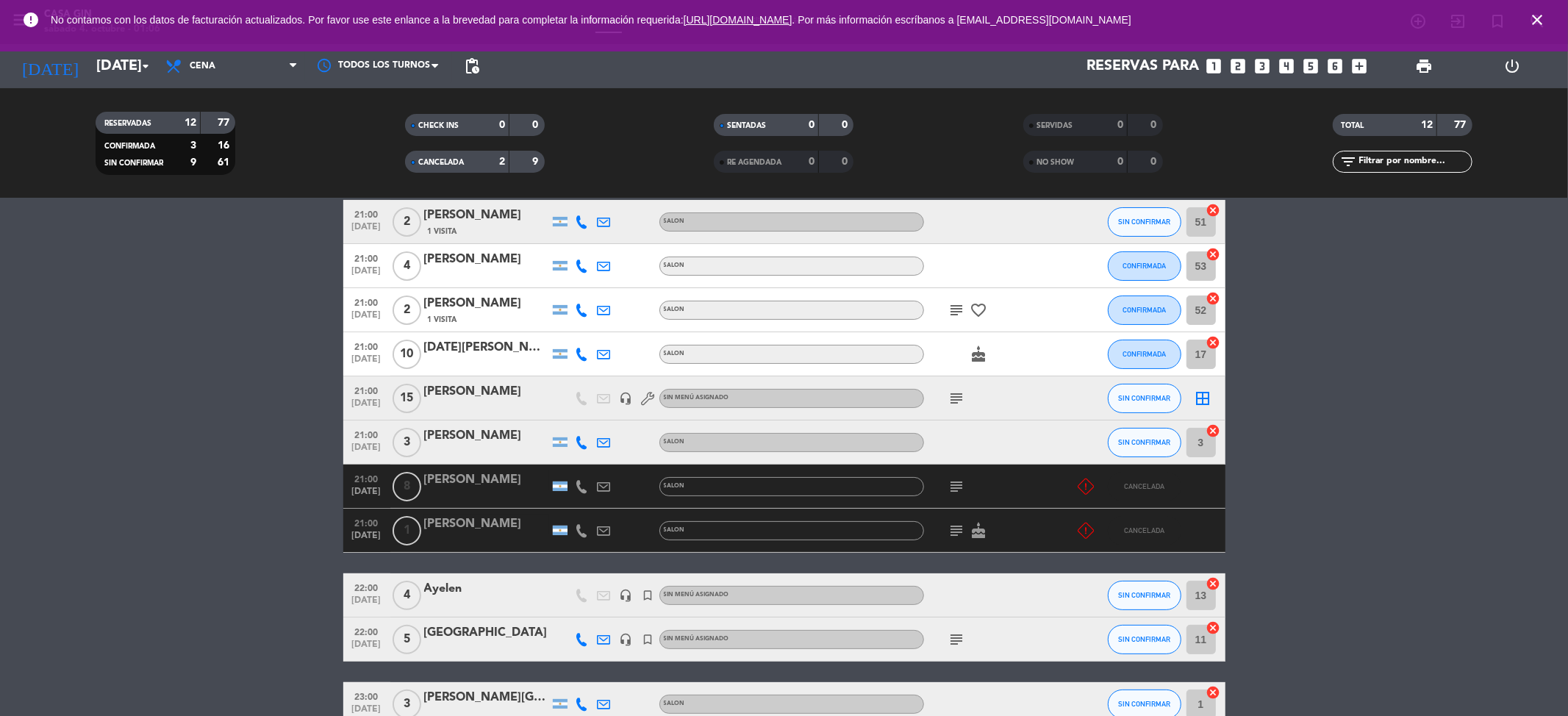
scroll to position [294, 0]
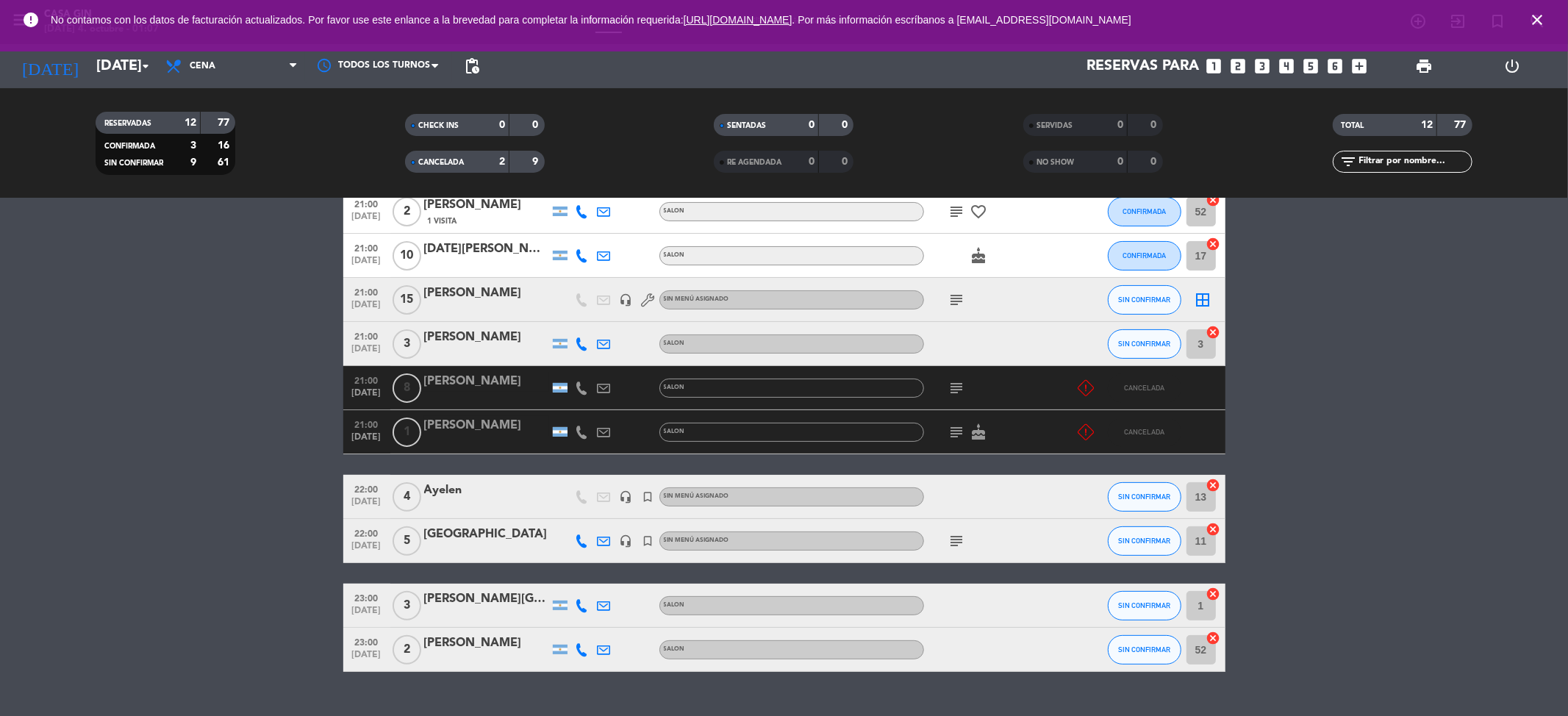
click at [457, 389] on div "[PERSON_NAME]" at bounding box center [486, 381] width 125 height 19
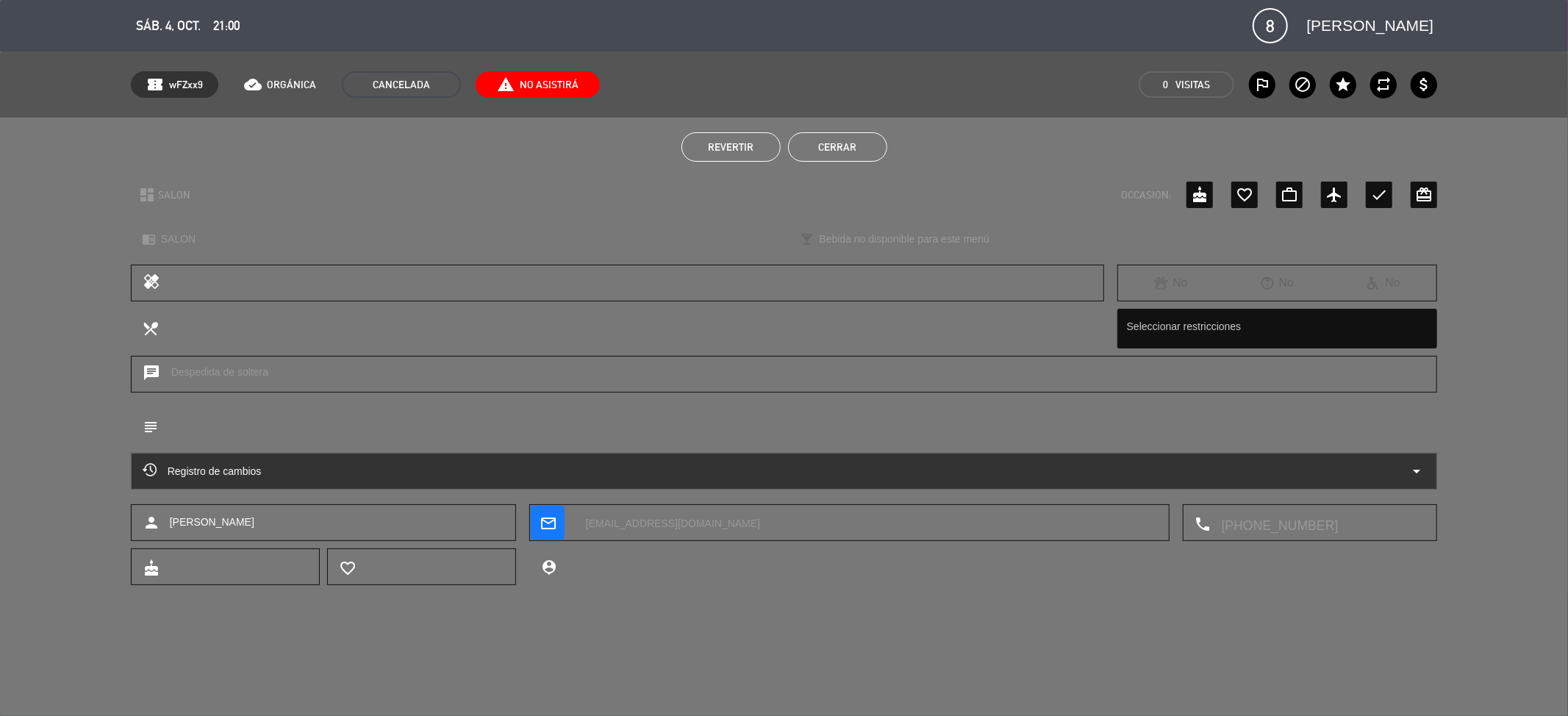
click at [844, 145] on button "Cerrar" at bounding box center [838, 146] width 99 height 29
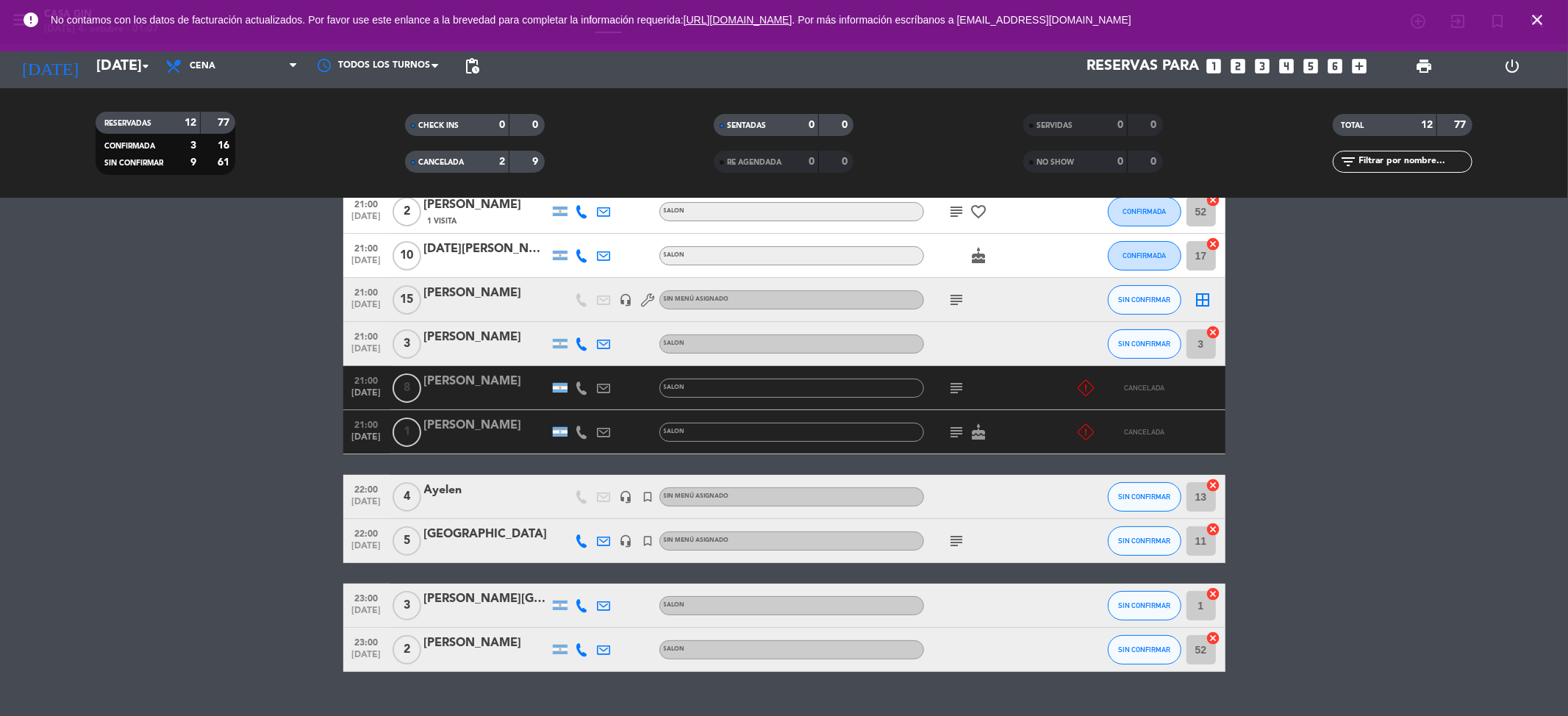
click at [466, 160] on div "CANCELADA" at bounding box center [443, 162] width 67 height 17
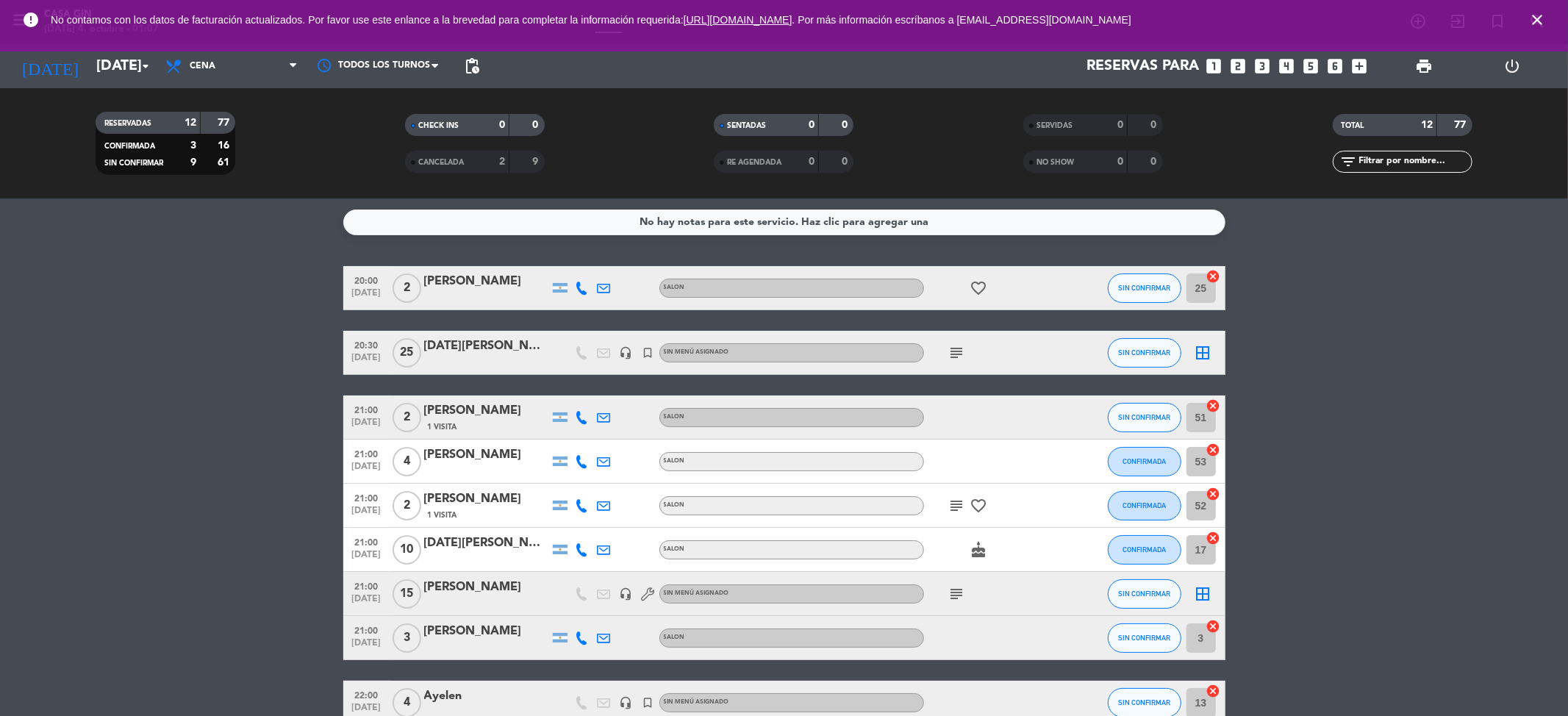
scroll to position [97, 0]
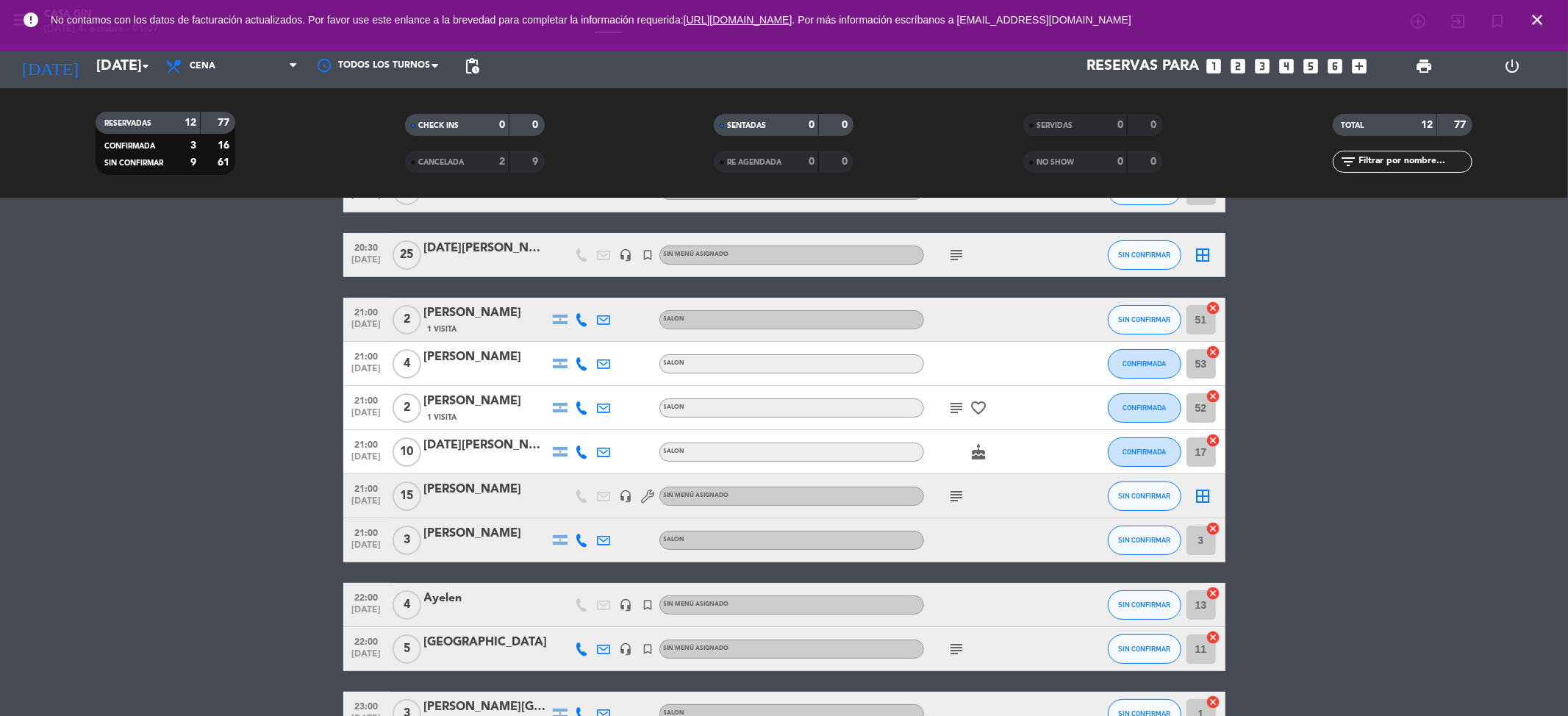
click at [957, 262] on icon "subject" at bounding box center [957, 255] width 18 height 18
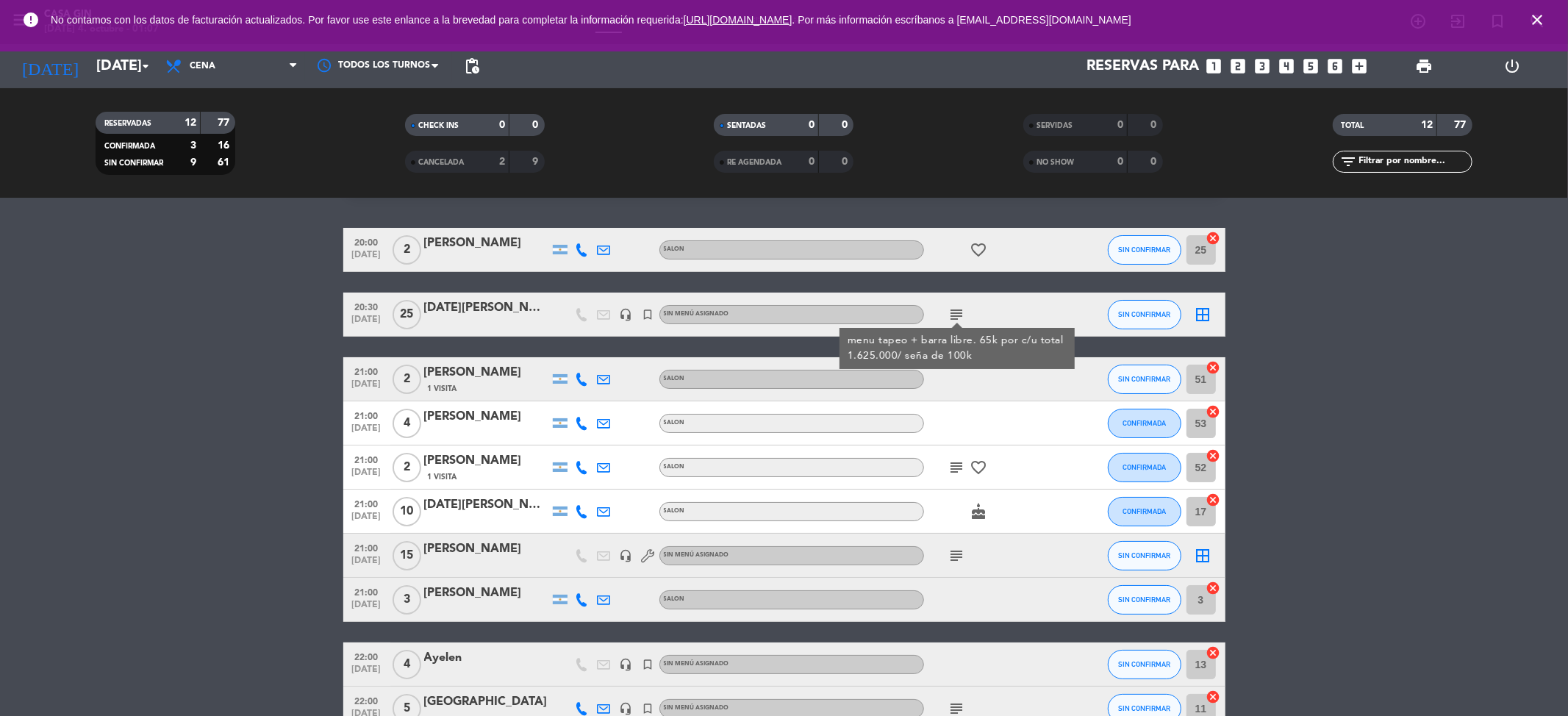
scroll to position [0, 0]
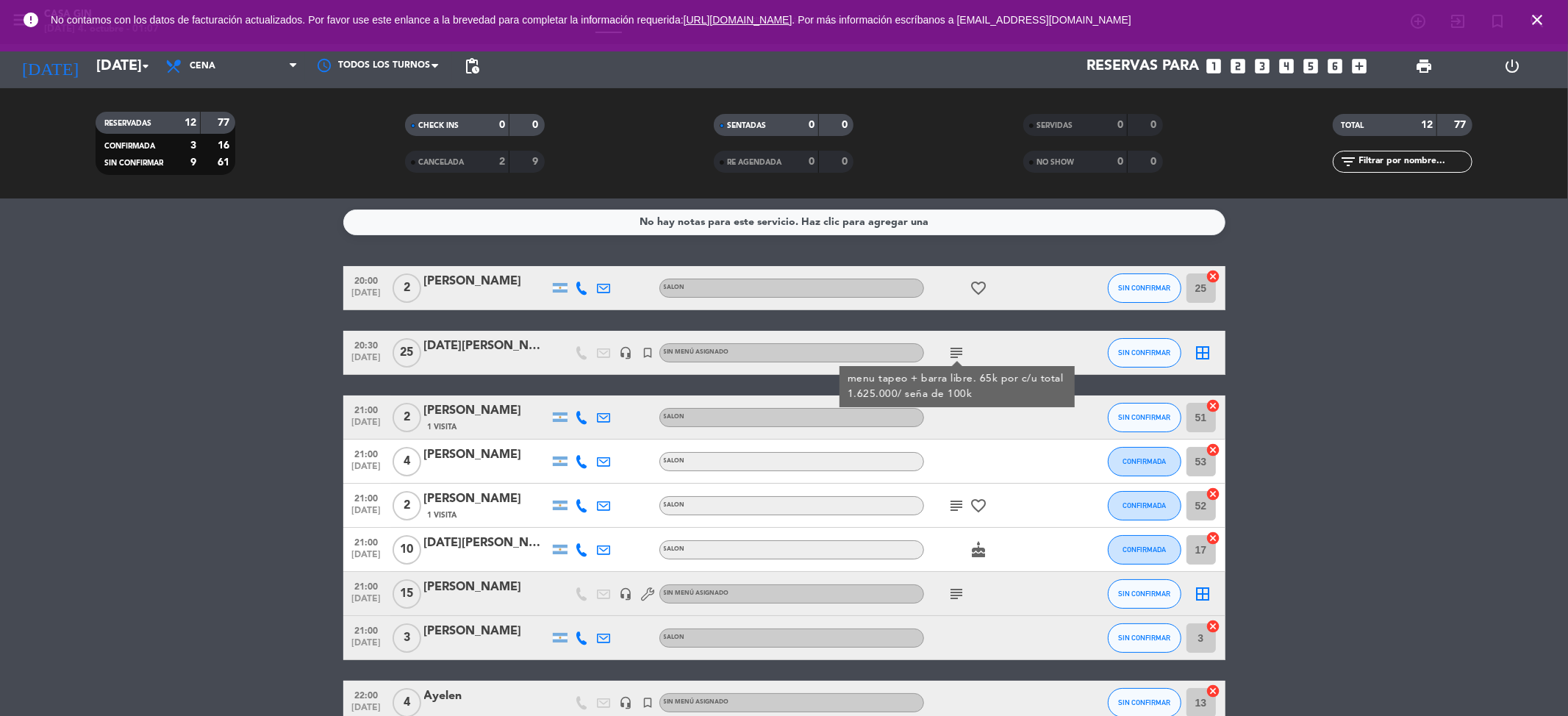
click at [1418, 342] on bookings-row "20:00 [DATE] 2 [PERSON_NAME] SALON favorite_border SIN CONFIRMAR 25 cancel 20:3…" at bounding box center [784, 572] width 1568 height 612
click at [104, 50] on div "error No contamos con los datos de facturación actualizados. Por favor use este…" at bounding box center [784, 26] width 1568 height 51
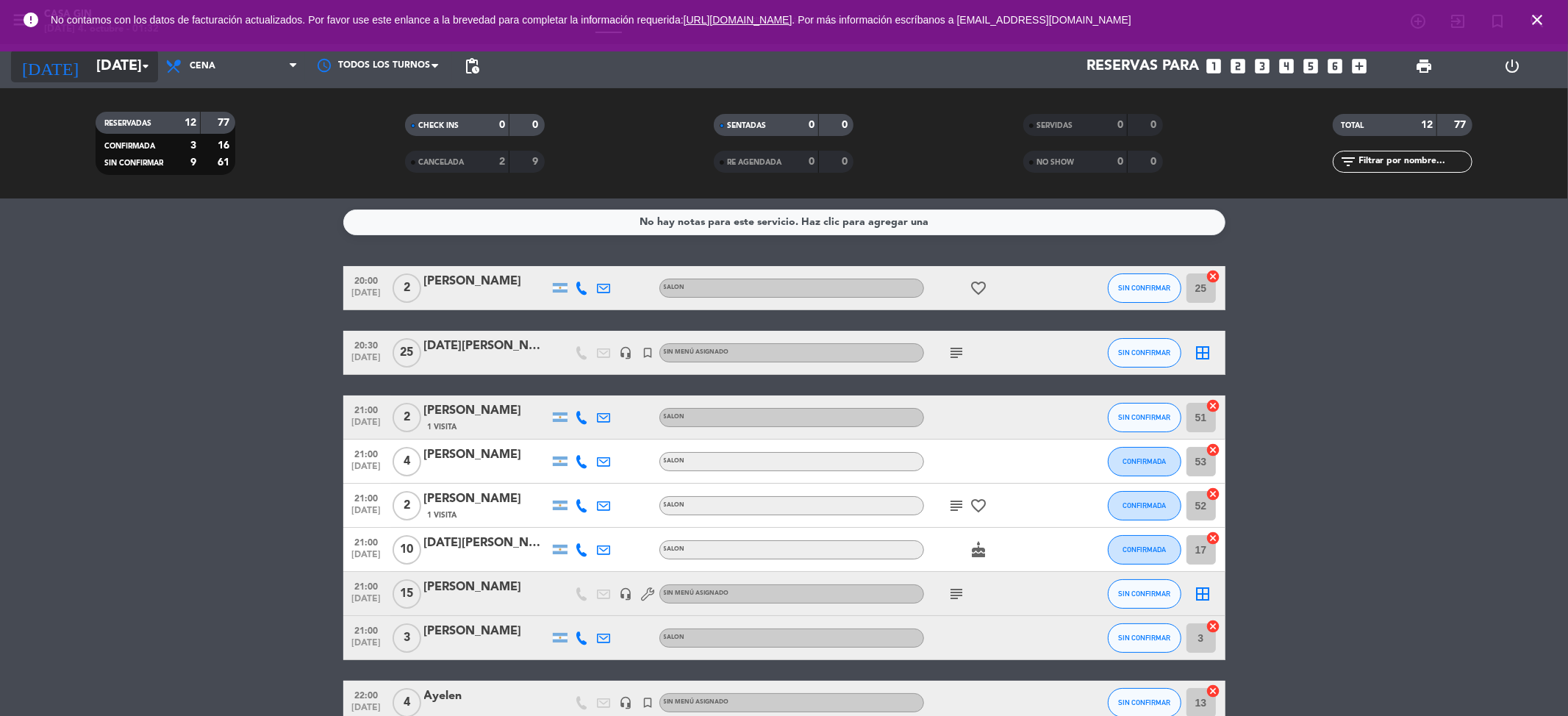
click at [103, 53] on input "[DATE]" at bounding box center [182, 65] width 187 height 33
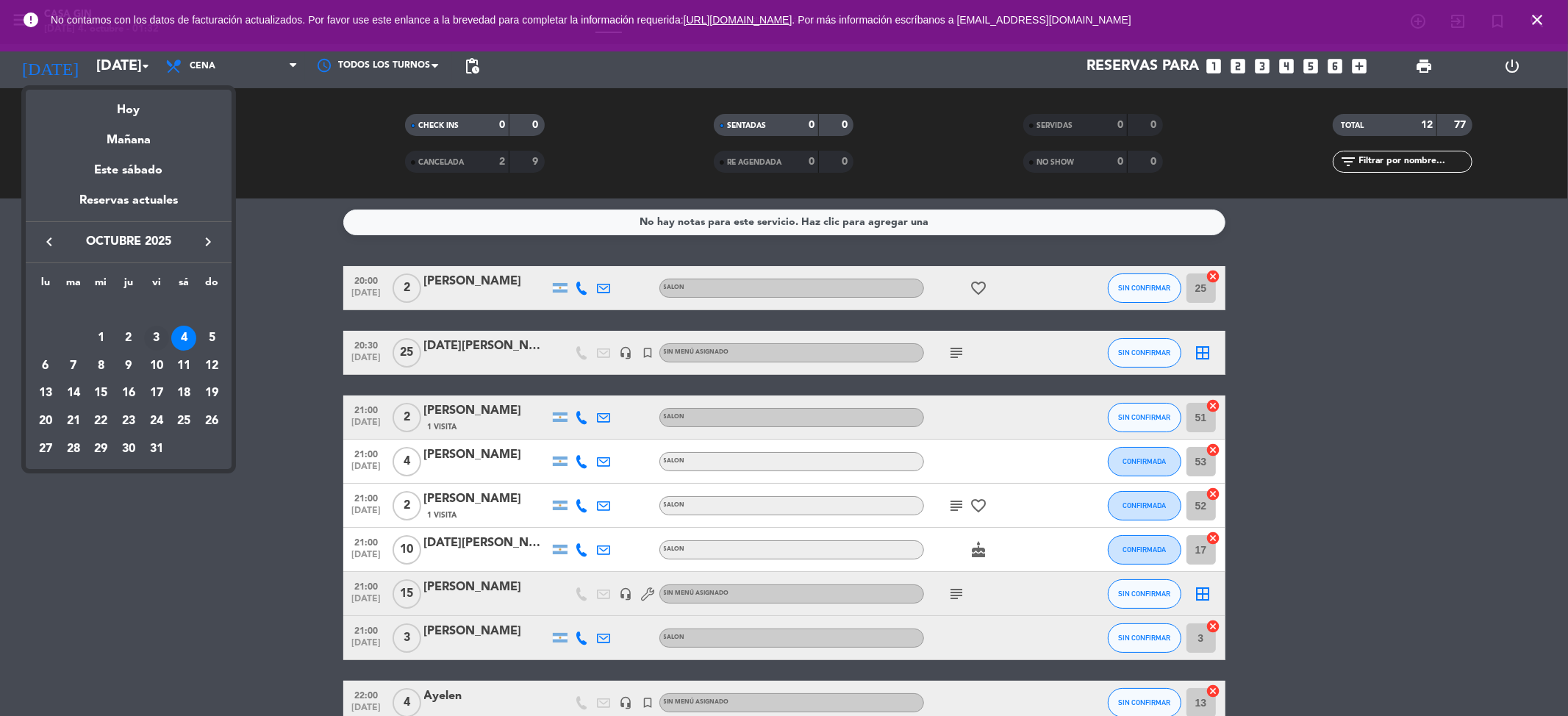
click at [158, 335] on div "3" at bounding box center [157, 338] width 25 height 25
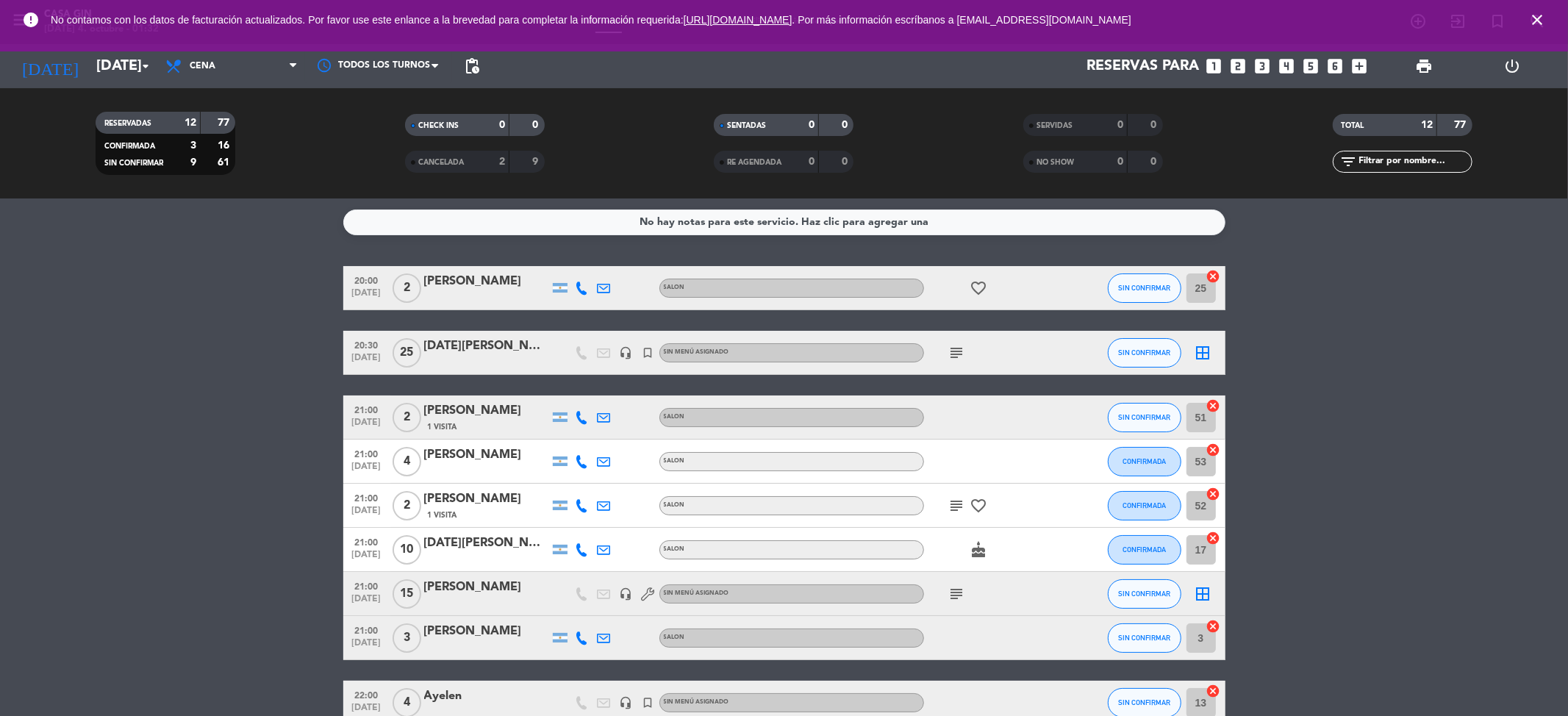
type input "[DATE]"
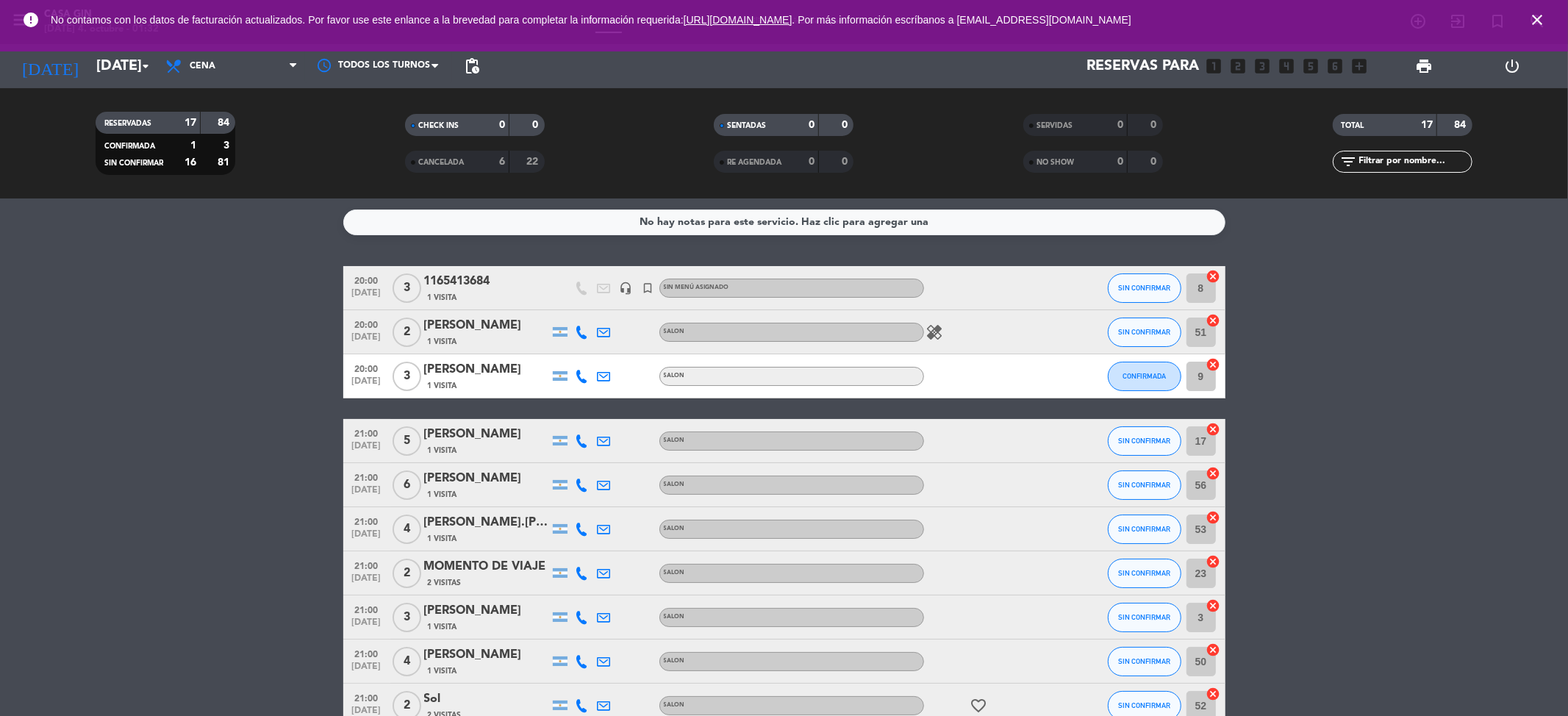
click at [454, 285] on div "1165413684" at bounding box center [486, 281] width 125 height 19
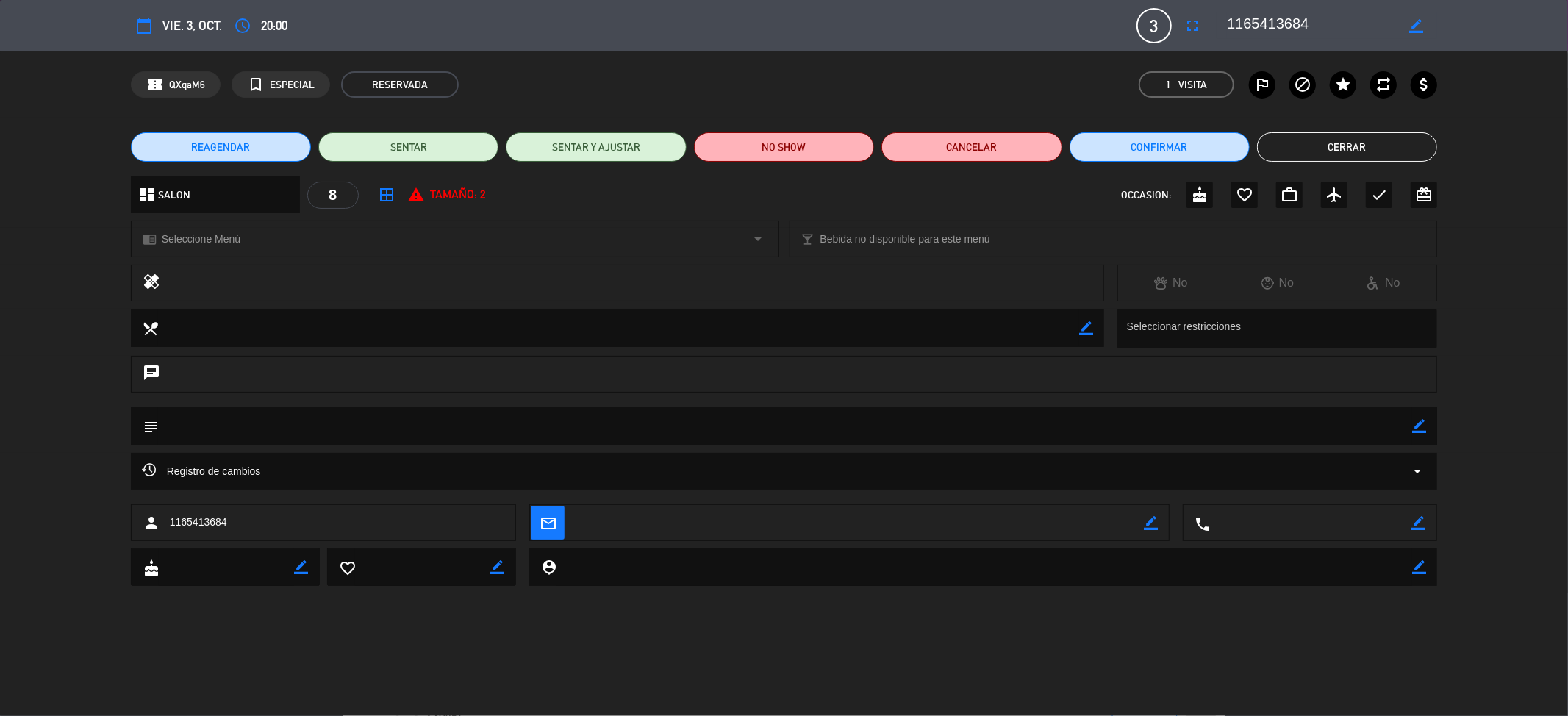
click at [1412, 142] on button "Cerrar" at bounding box center [1347, 146] width 180 height 29
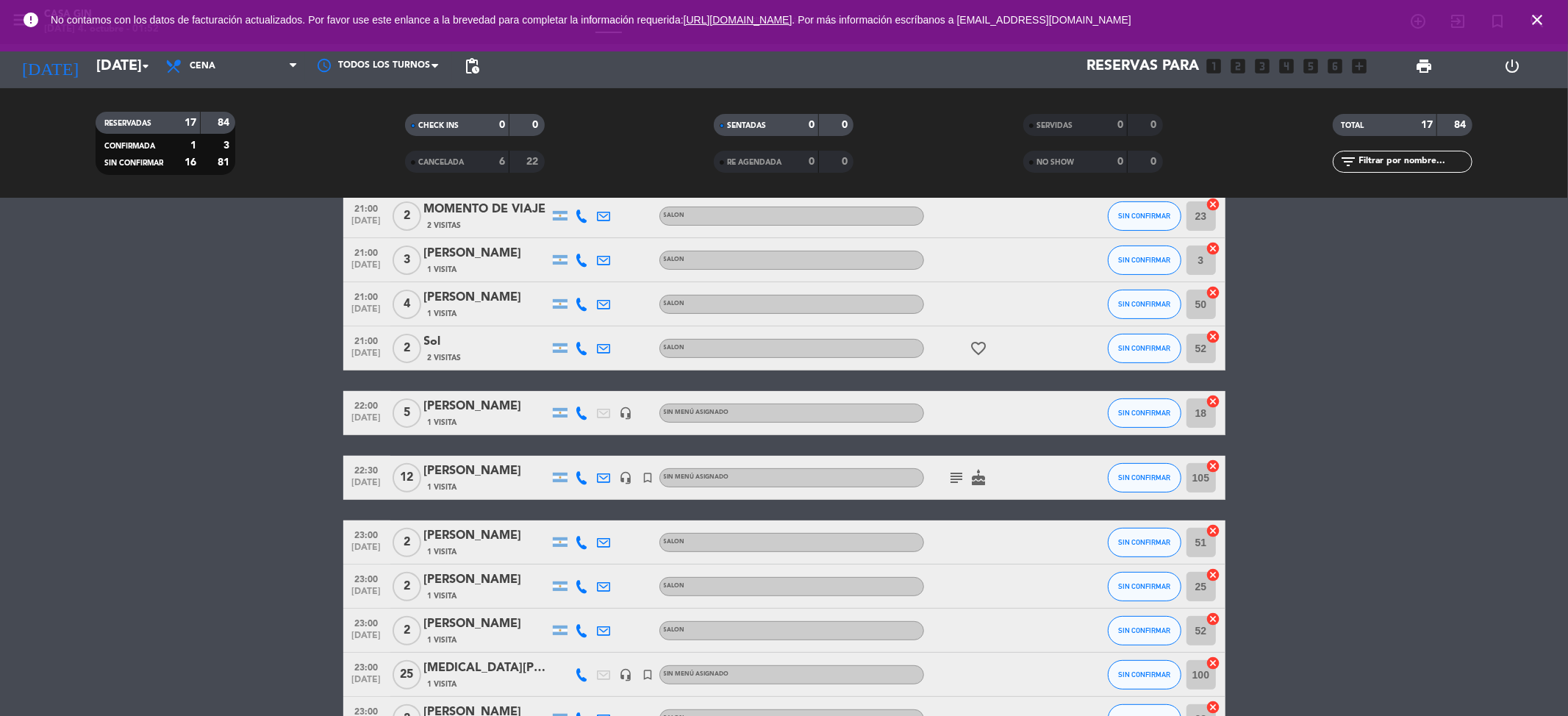
scroll to position [259, 0]
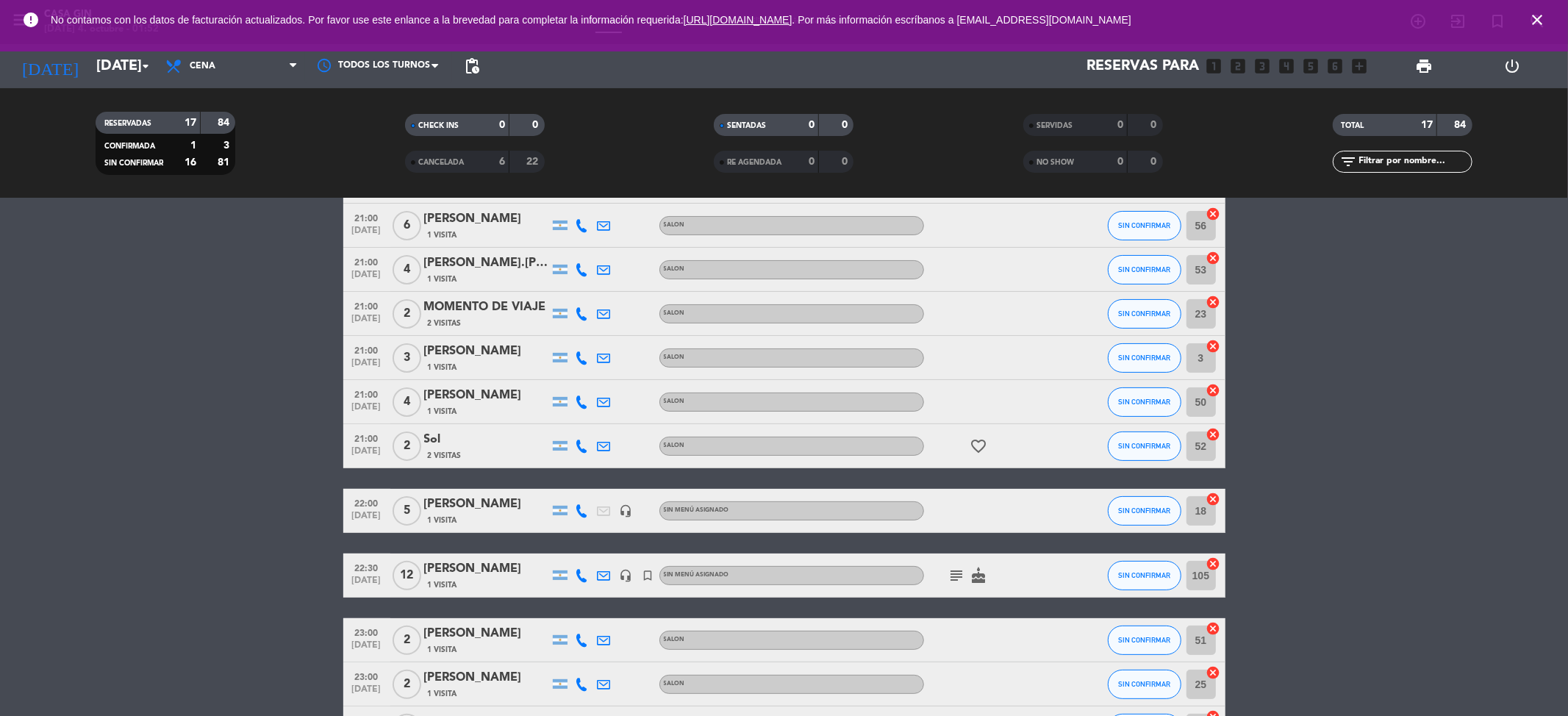
click at [436, 516] on span "1 Visita" at bounding box center [442, 520] width 29 height 12
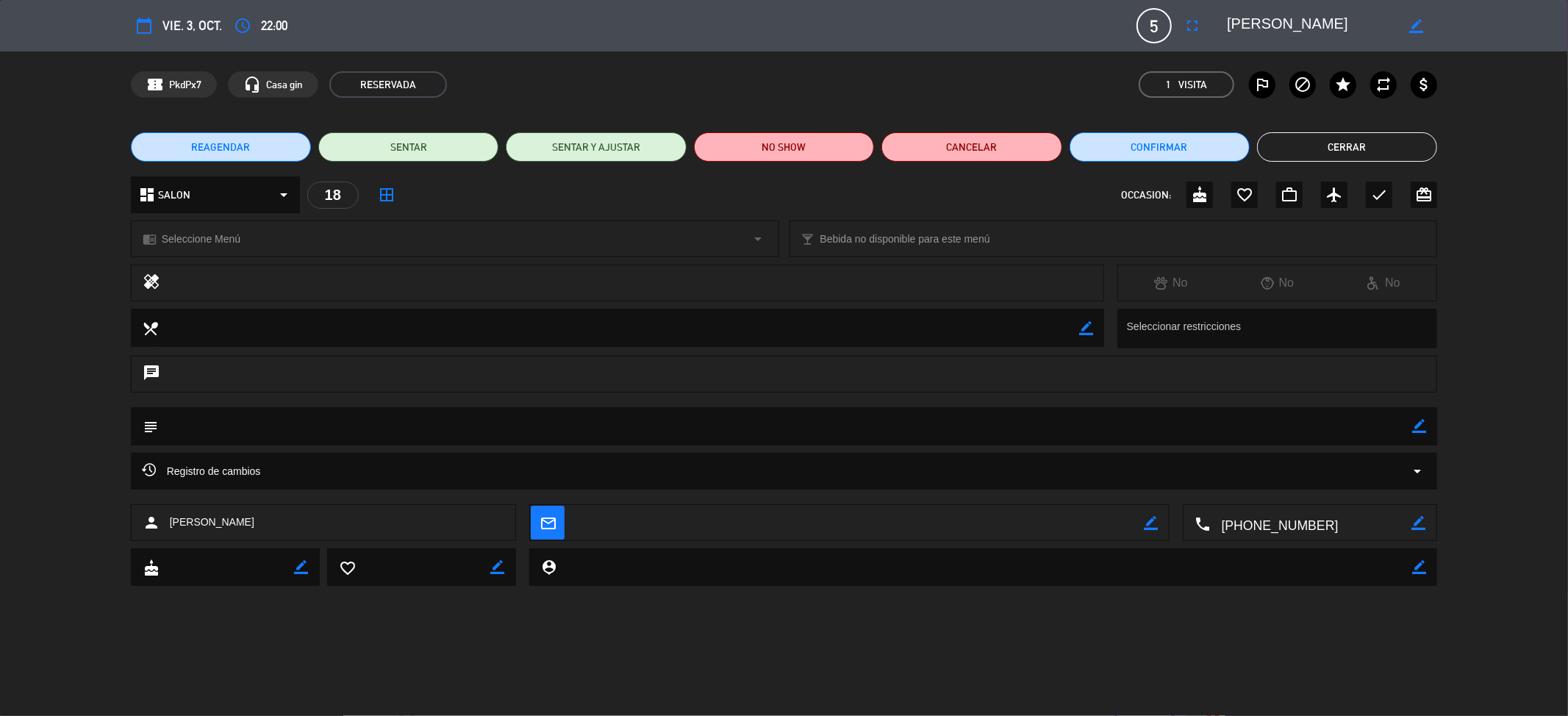
click at [1353, 150] on button "Cerrar" at bounding box center [1347, 146] width 180 height 29
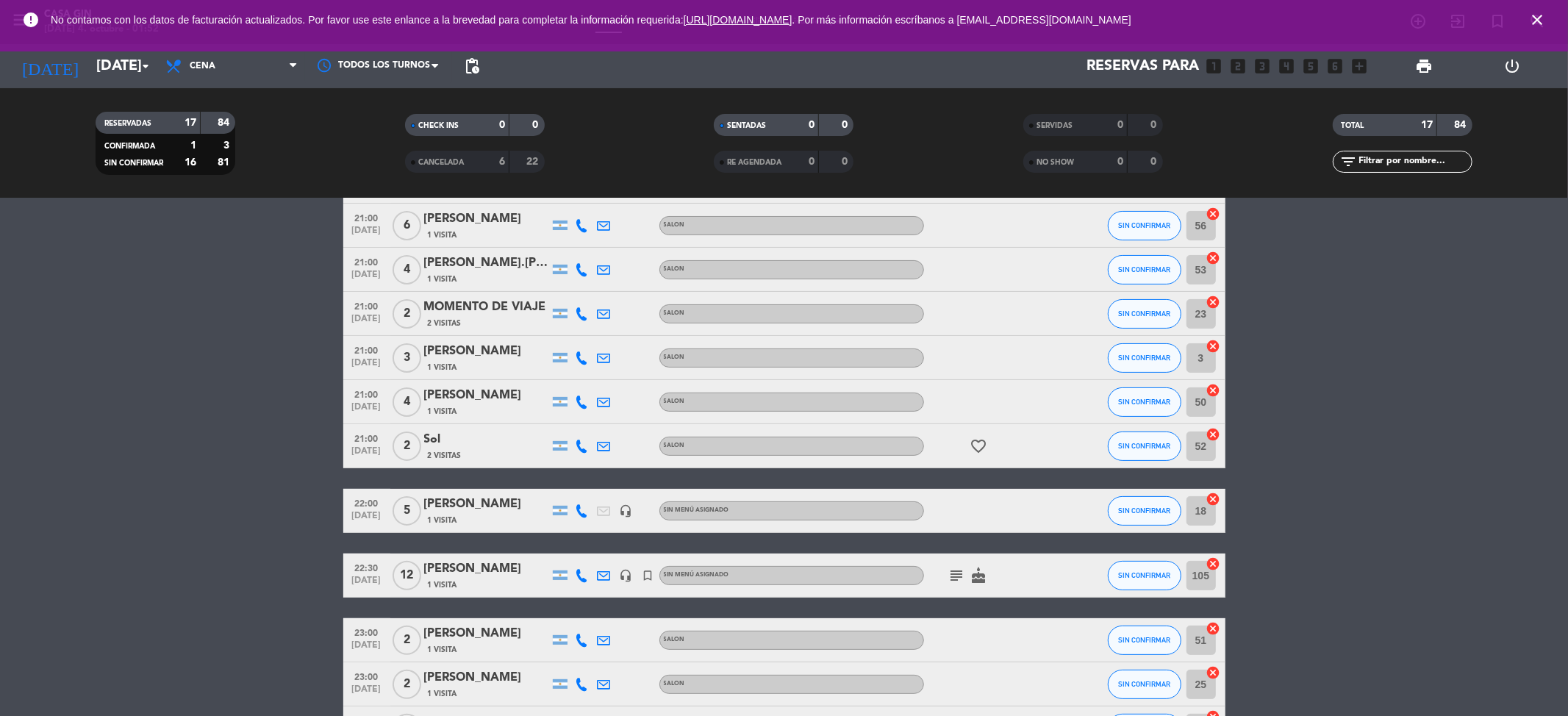
click at [587, 505] on icon at bounding box center [582, 511] width 13 height 13
click at [577, 483] on span "Copiar" at bounding box center [571, 485] width 31 height 15
click at [241, 377] on bookings-row "20:00 [DATE] 3 1165413684 1 Visita headset_mic turned_in_not Sin menú asignado …" at bounding box center [784, 422] width 1568 height 832
click at [588, 509] on icon at bounding box center [582, 511] width 13 height 13
click at [220, 440] on bookings-row "20:00 [DATE] 3 1165413684 1 Visita headset_mic turned_in_not Sin menú asignado …" at bounding box center [784, 422] width 1568 height 832
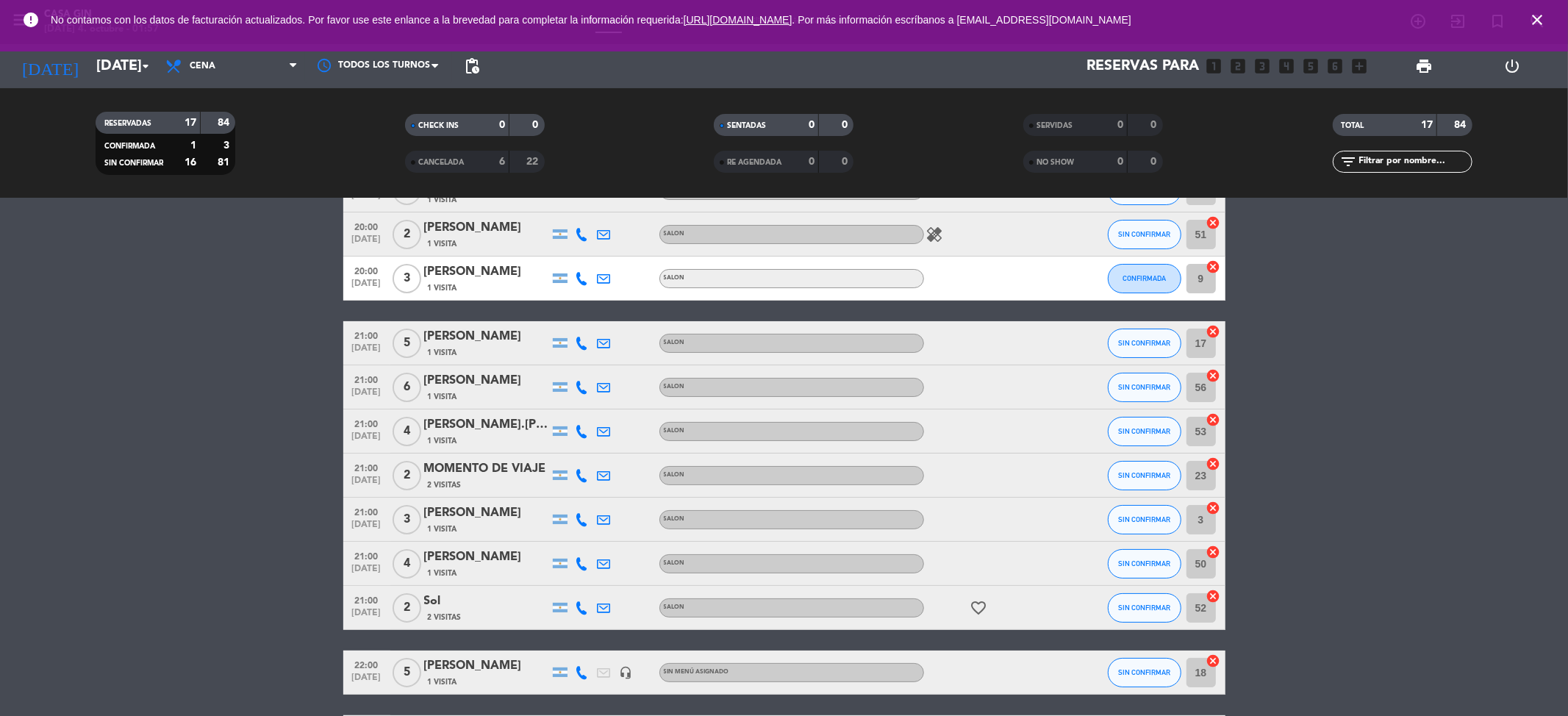
scroll to position [196, 0]
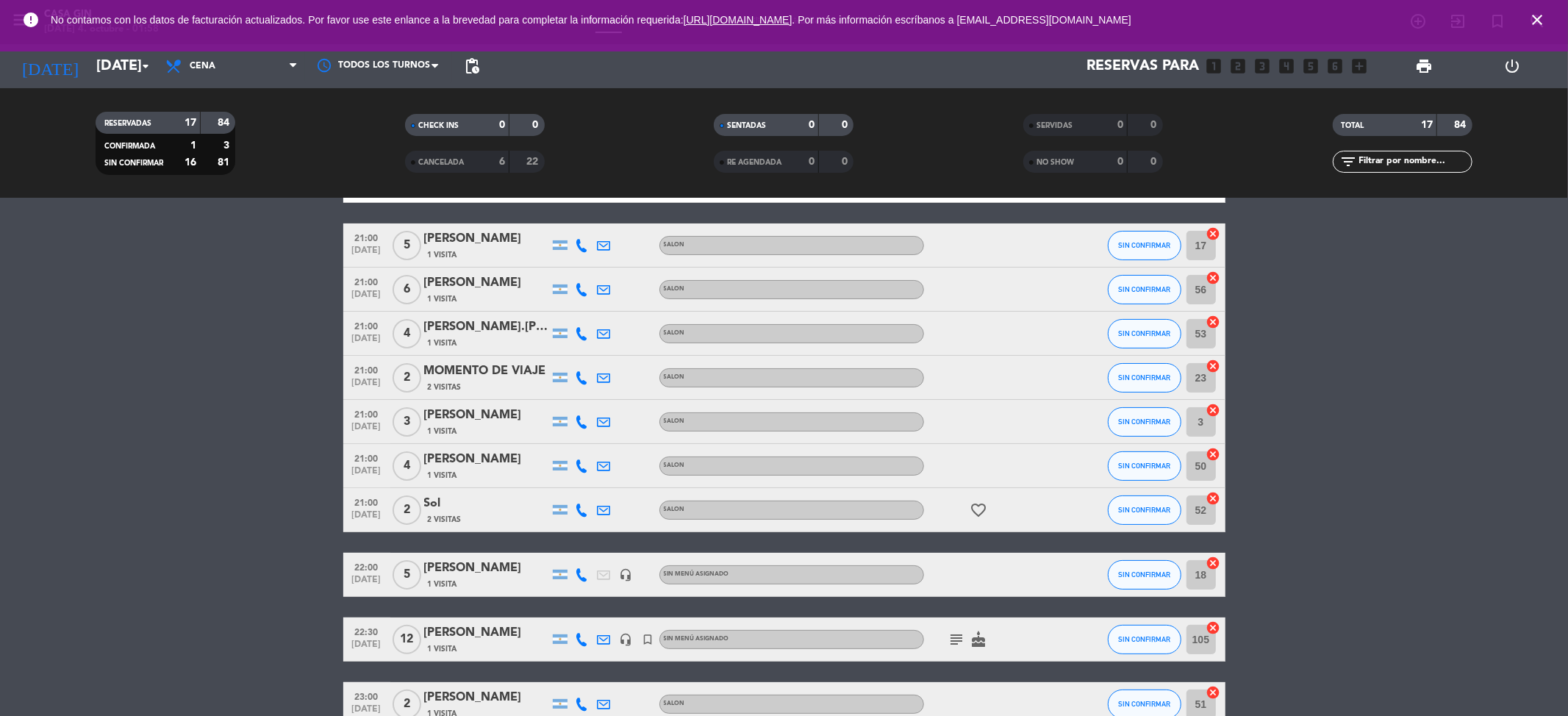
click at [583, 420] on icon at bounding box center [582, 421] width 13 height 13
click at [563, 397] on span "Copiar" at bounding box center [571, 396] width 31 height 15
click at [189, 350] on bookings-row "20:00 [DATE] 3 1165413684 1 Visita headset_mic turned_in_not Sin menú asignado …" at bounding box center [784, 487] width 1568 height 832
click at [586, 415] on icon at bounding box center [582, 421] width 13 height 13
click at [310, 366] on bookings-row "20:00 [DATE] 3 1165413684 1 Visita headset_mic turned_in_not Sin menú asignado …" at bounding box center [784, 487] width 1568 height 832
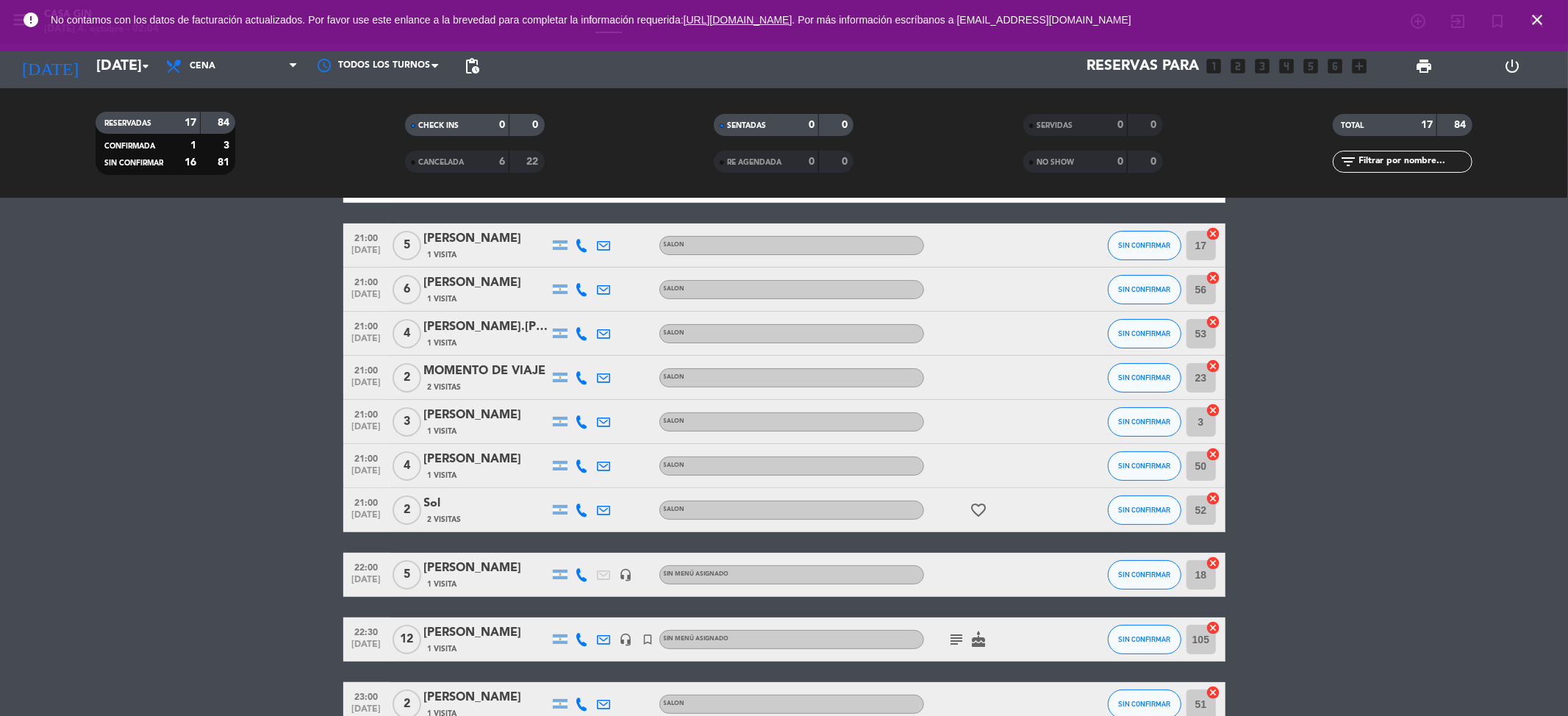
click at [986, 509] on icon "favorite_border" at bounding box center [979, 510] width 18 height 18
